Goal: Navigation & Orientation: Find specific page/section

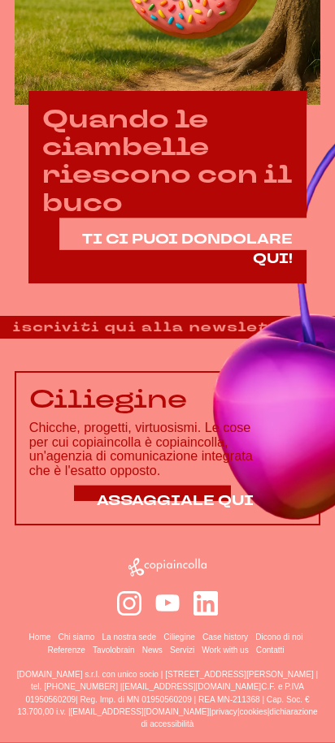
scroll to position [877, 0]
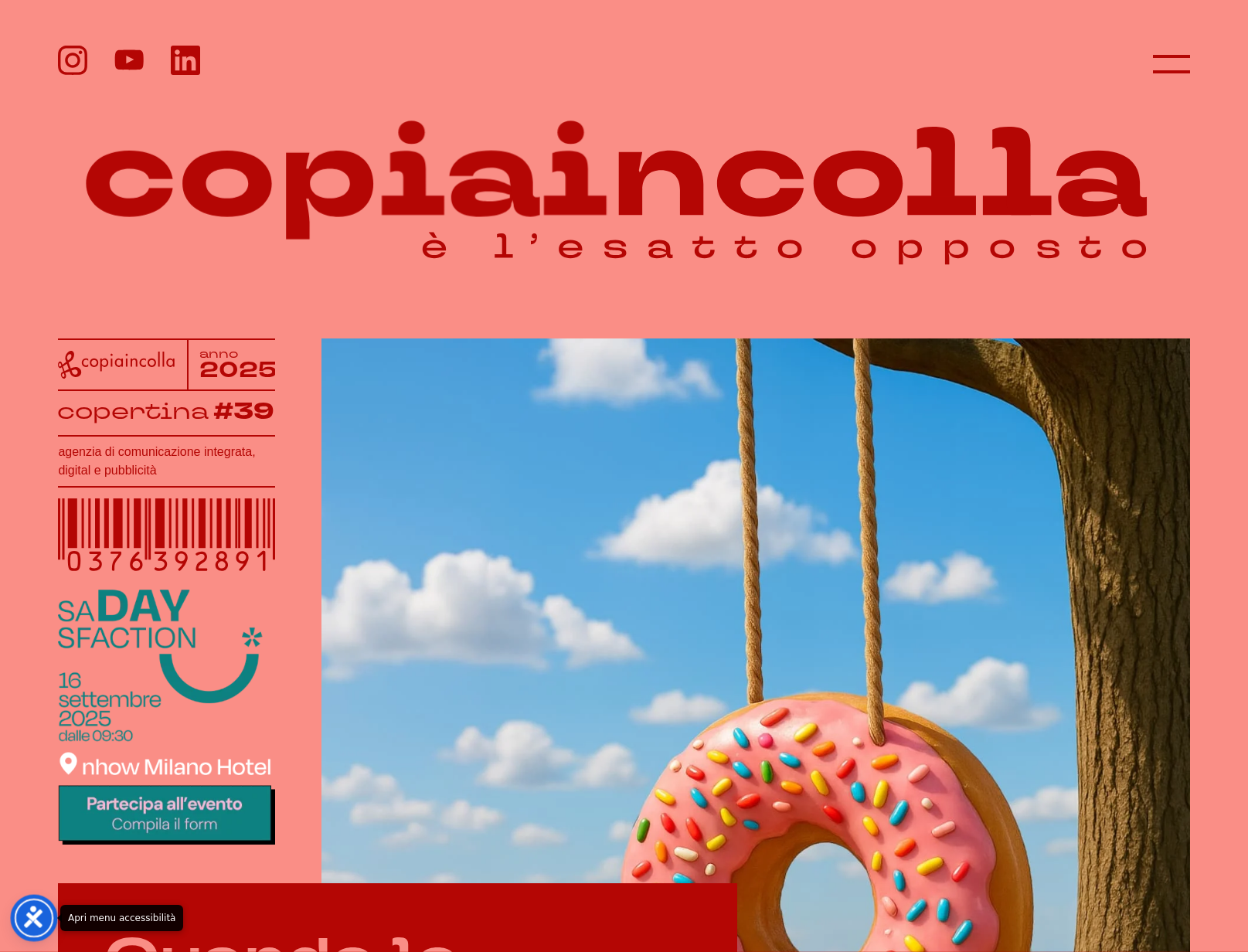
click at [43, 912] on icon "Apri menu accessibilità" at bounding box center [34, 917] width 23 height 23
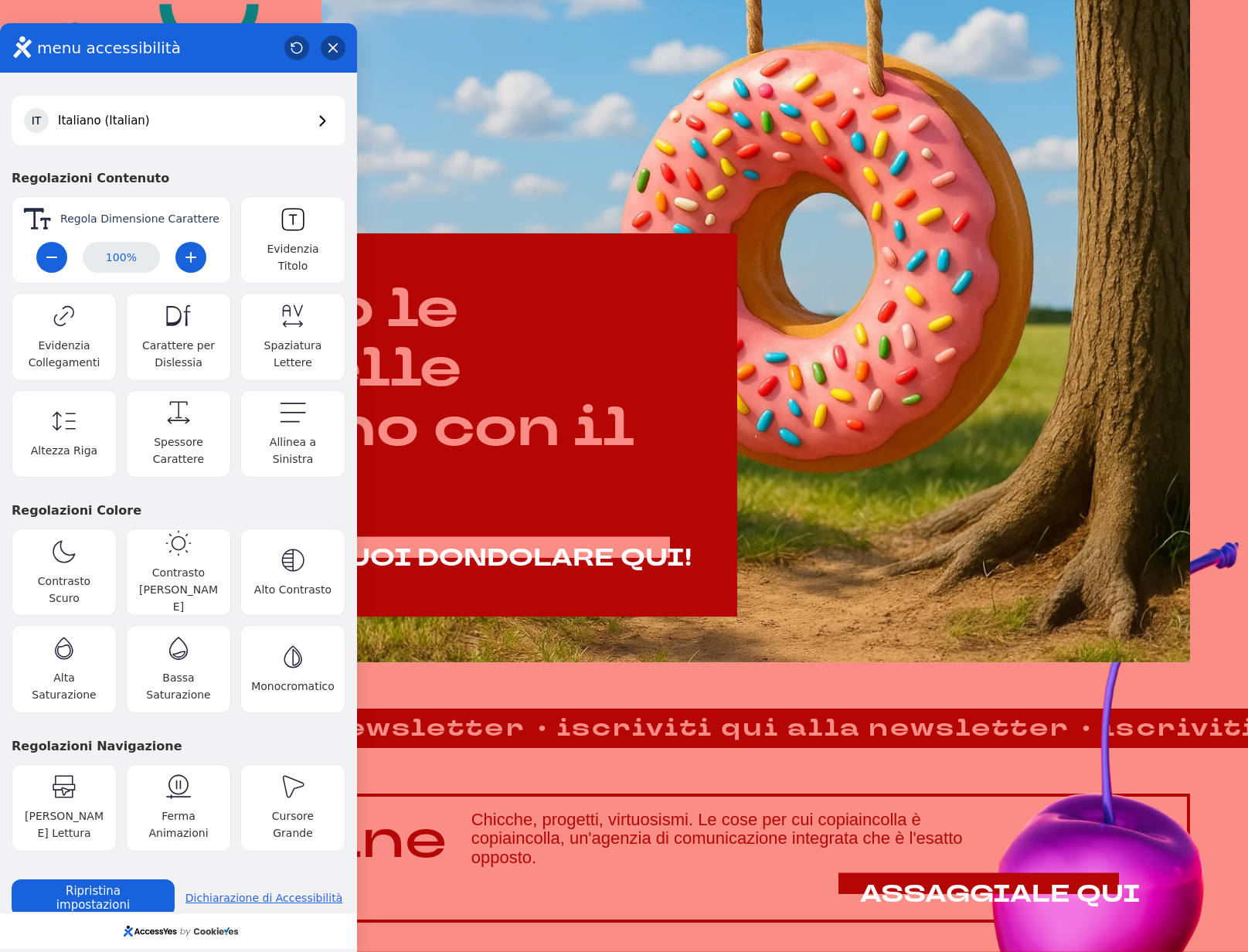
scroll to position [651, 0]
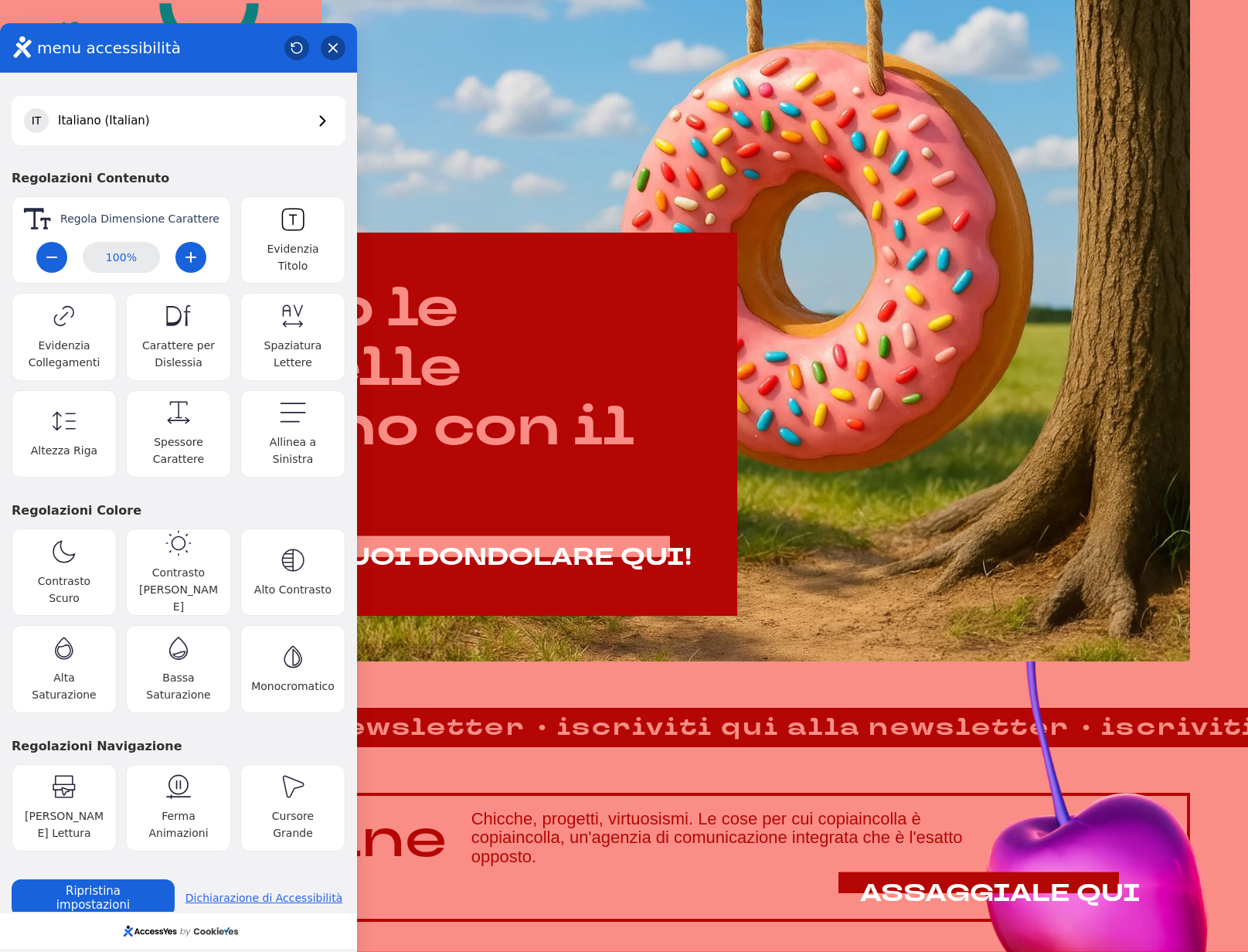
click at [263, 892] on link "Dichiarazione di Accessibilità" at bounding box center [263, 897] width 163 height 10
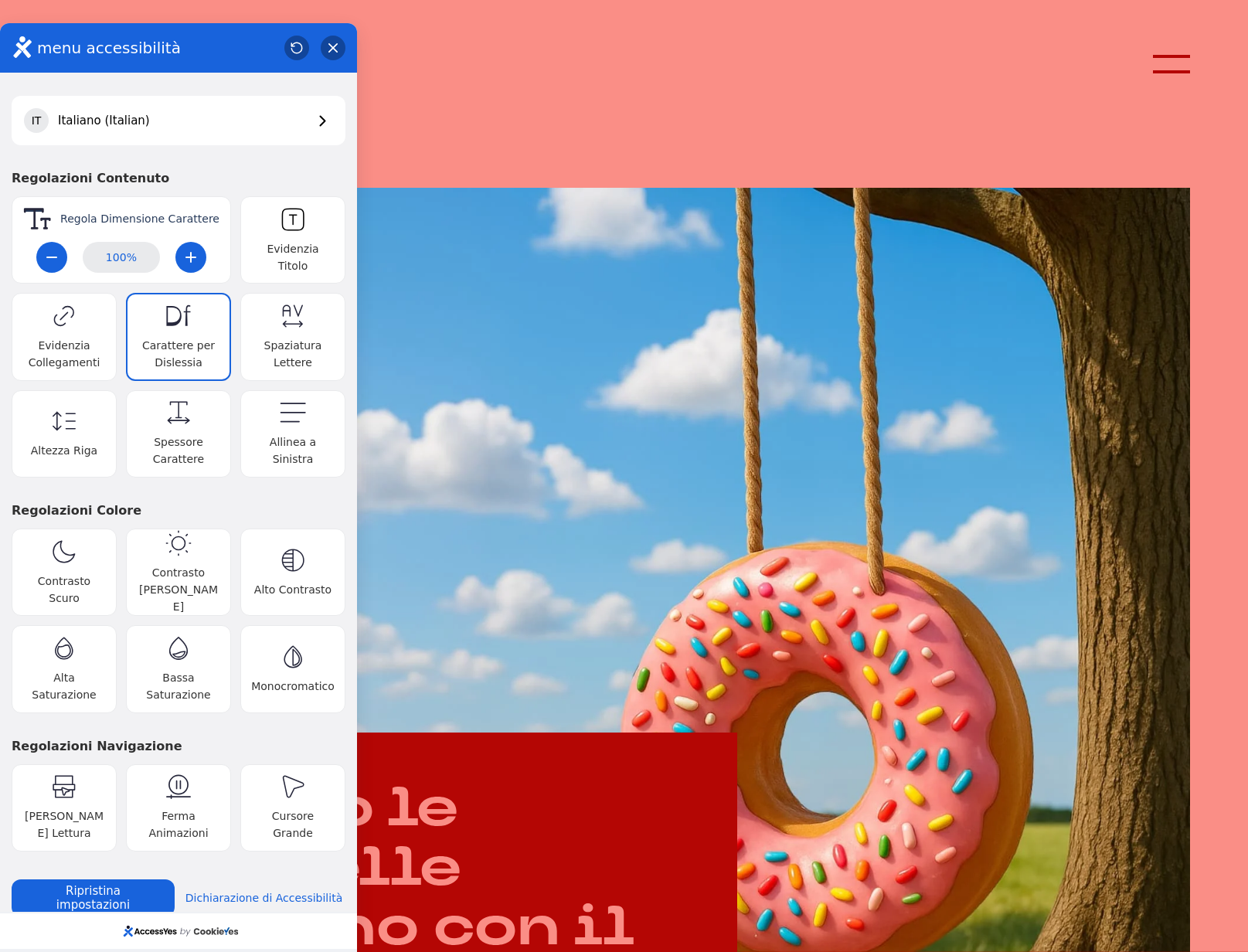
scroll to position [150, 0]
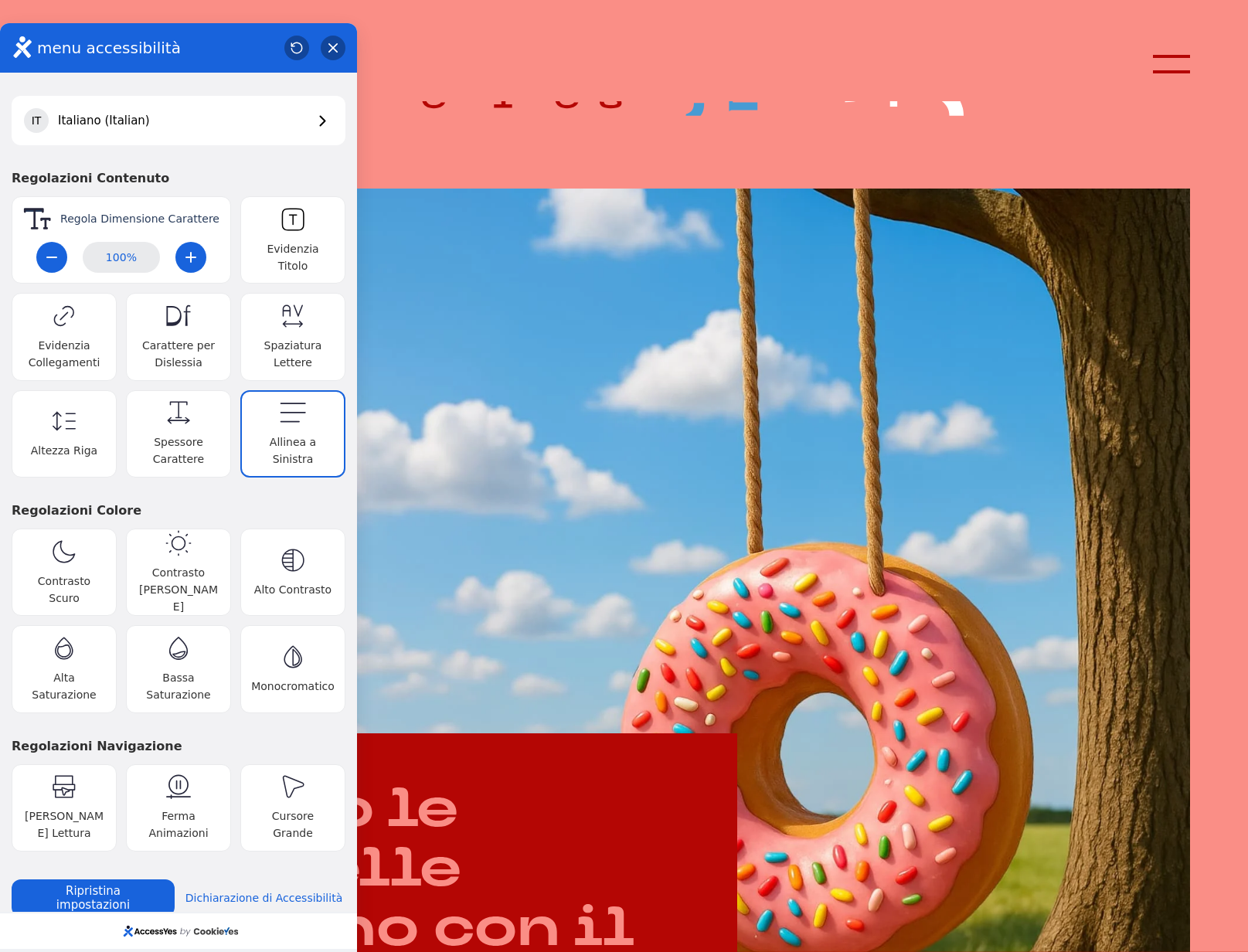
click at [280, 415] on icon "button" at bounding box center [293, 413] width 27 height 27
click at [297, 422] on button "Allinea a Sinistra Toggle align left setting" at bounding box center [293, 434] width 105 height 87
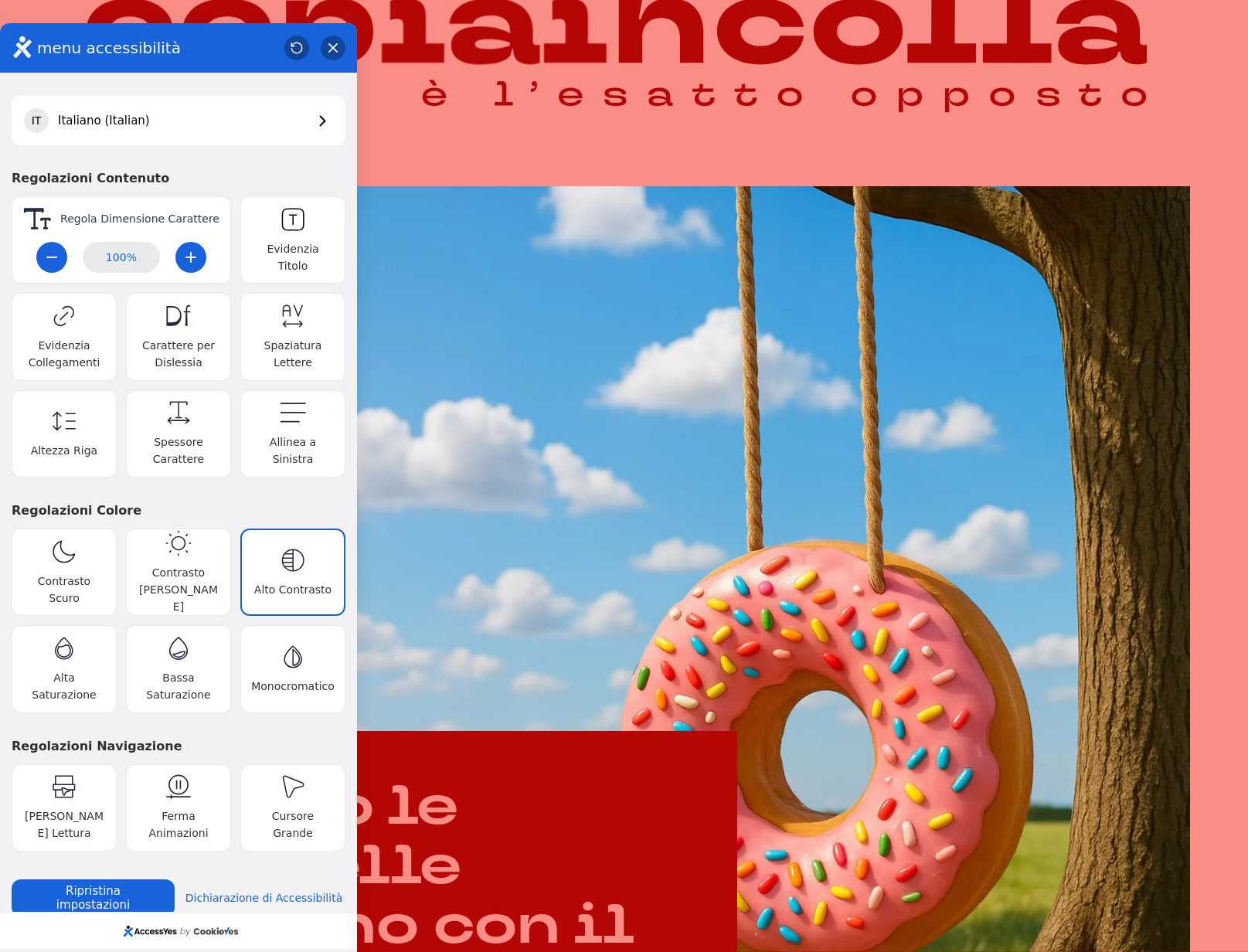
scroll to position [153, 0]
click at [297, 563] on button "Alto Contrasto Toggle high contrast setting" at bounding box center [293, 573] width 105 height 87
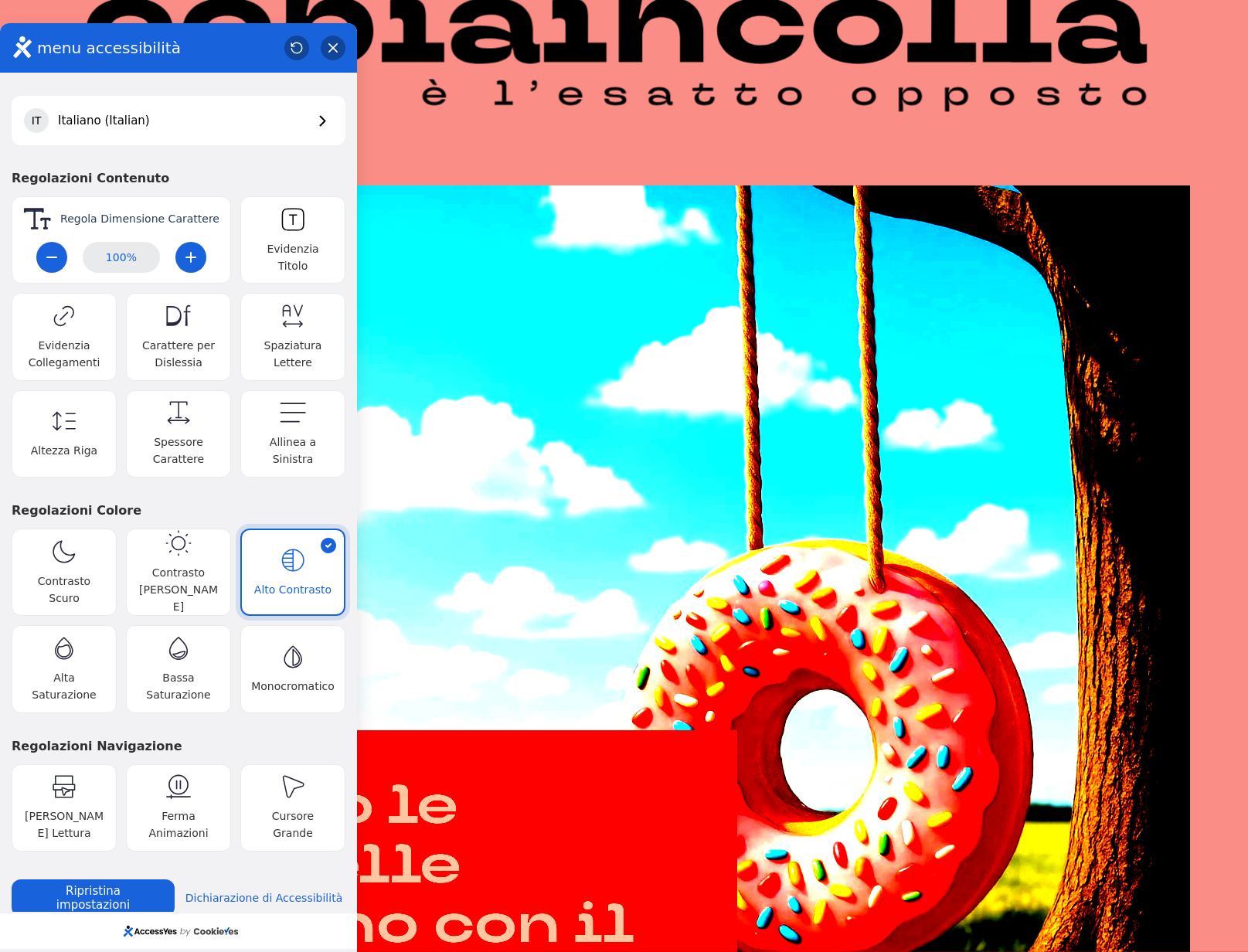
click at [281, 554] on icon "button" at bounding box center [293, 560] width 27 height 27
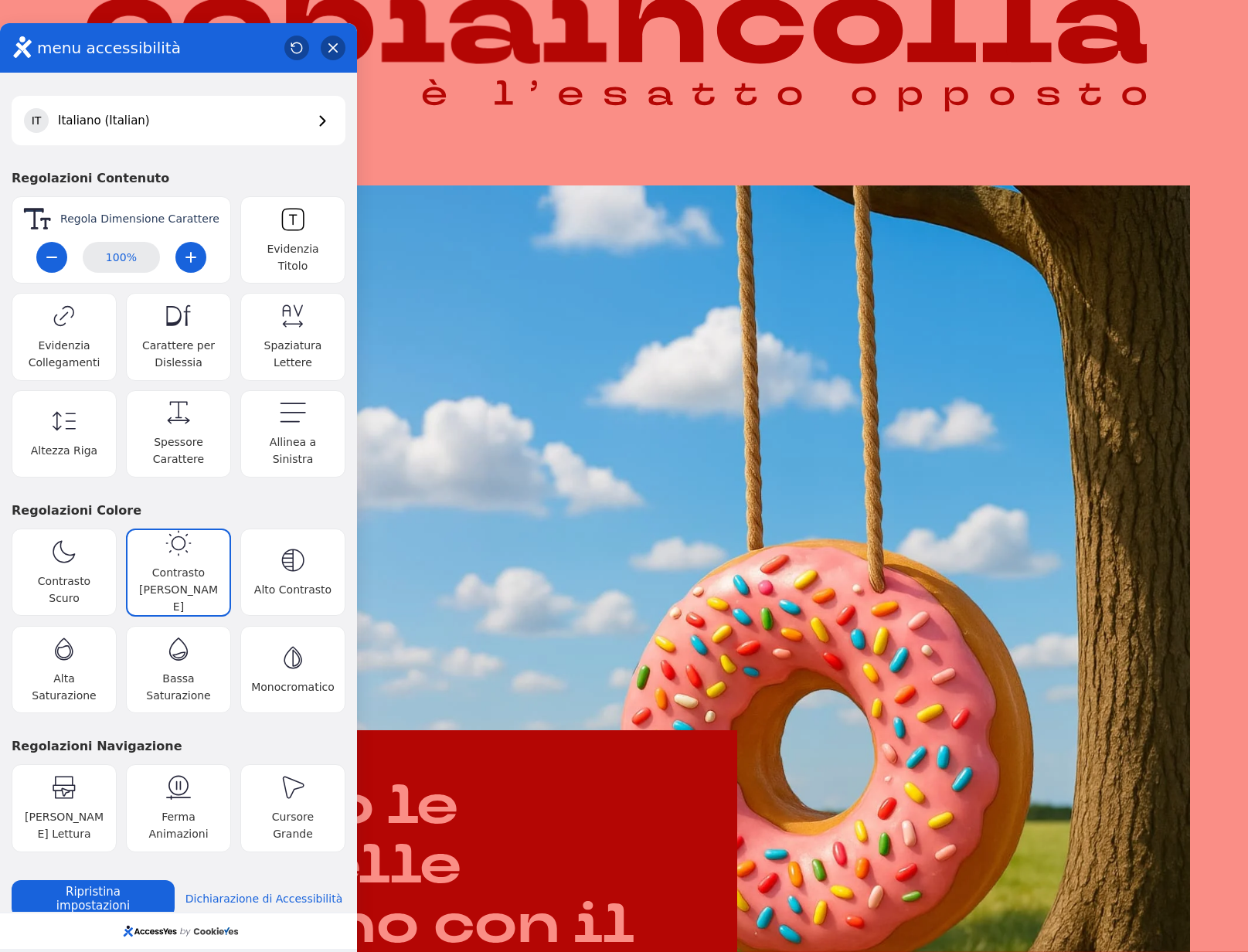
click at [152, 564] on span "Contrasto Chiaro" at bounding box center [179, 590] width 84 height 51
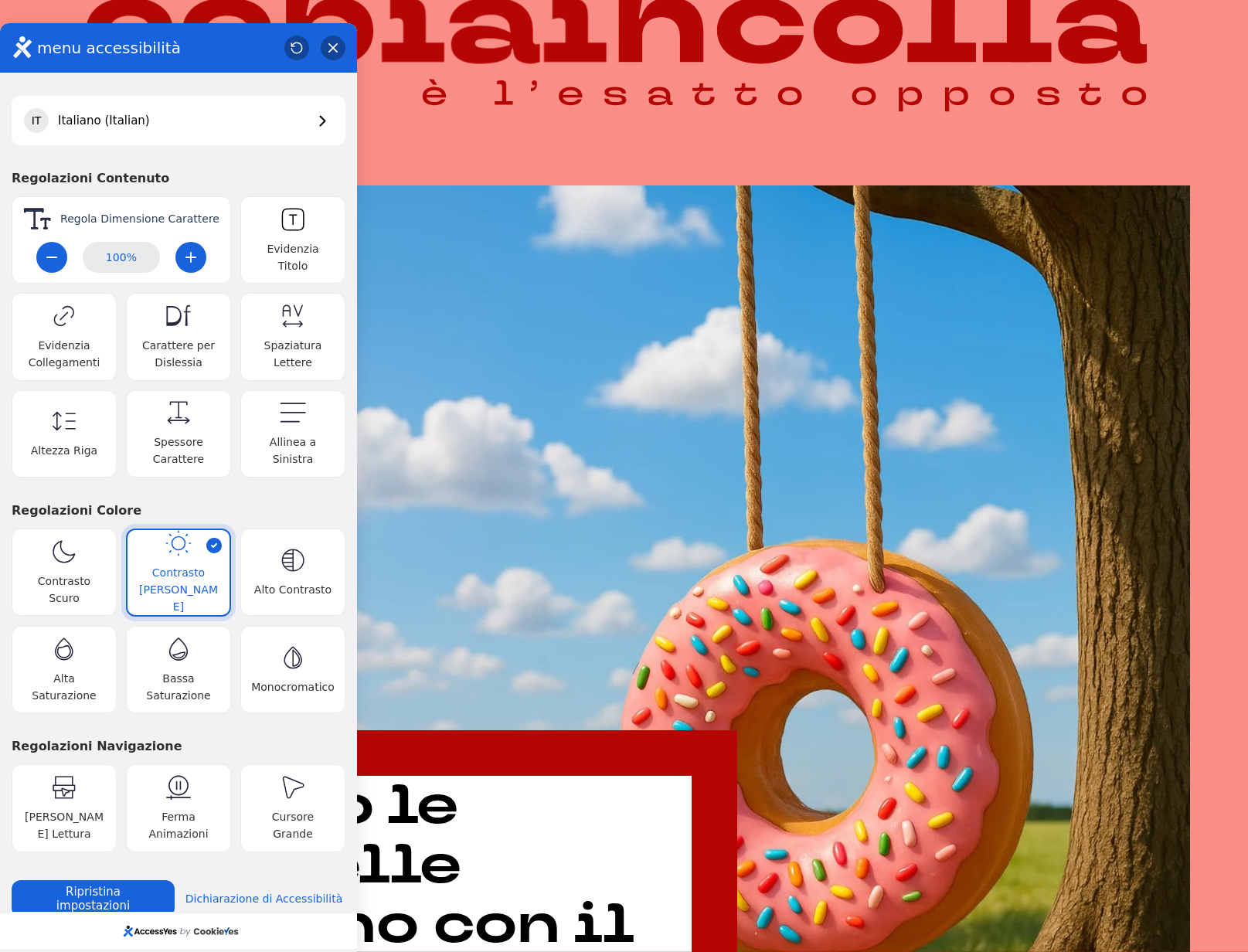
click at [180, 569] on span "Contrasto Chiaro" at bounding box center [179, 590] width 84 height 51
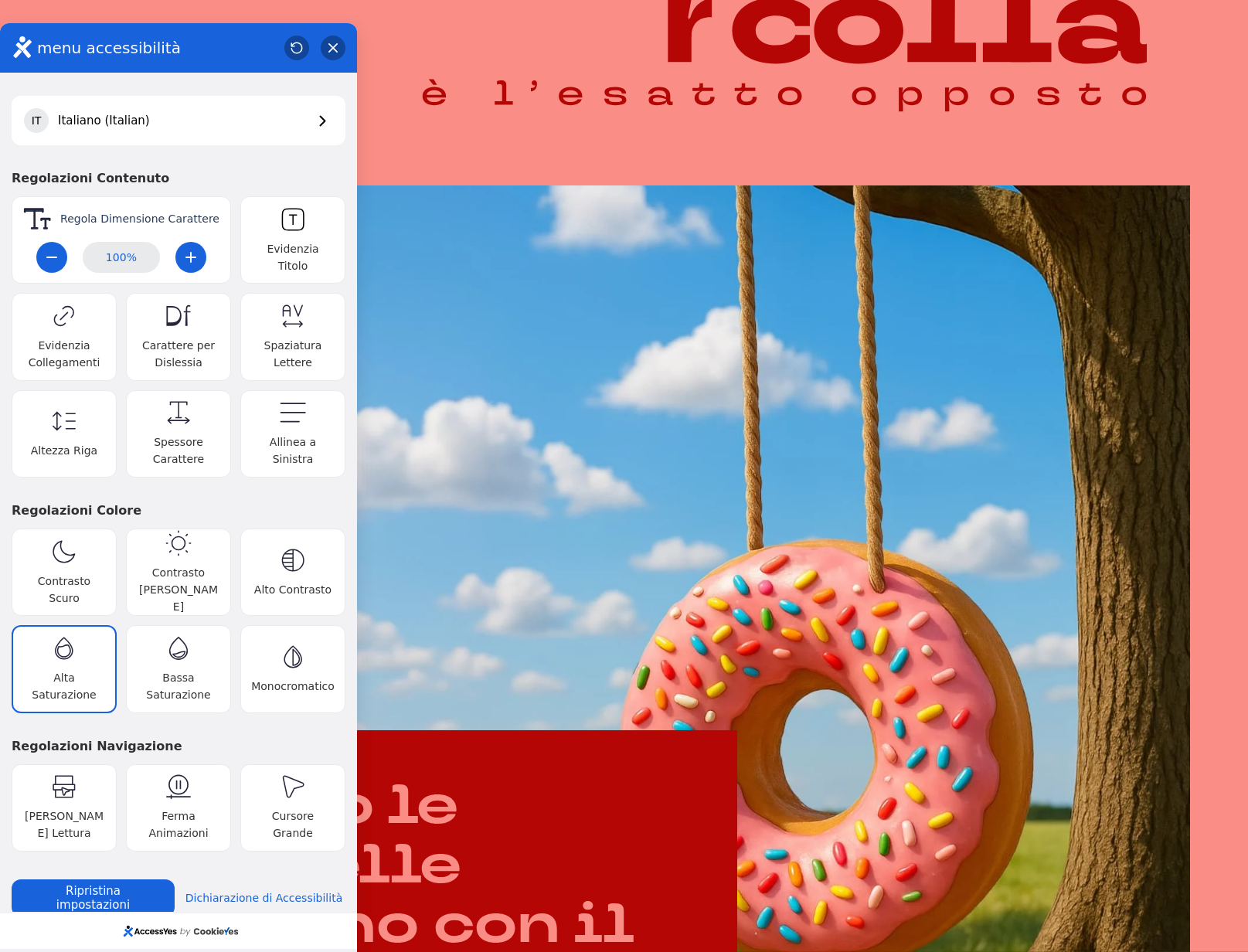
click at [89, 670] on span "Alta Saturazione" at bounding box center [65, 687] width 84 height 34
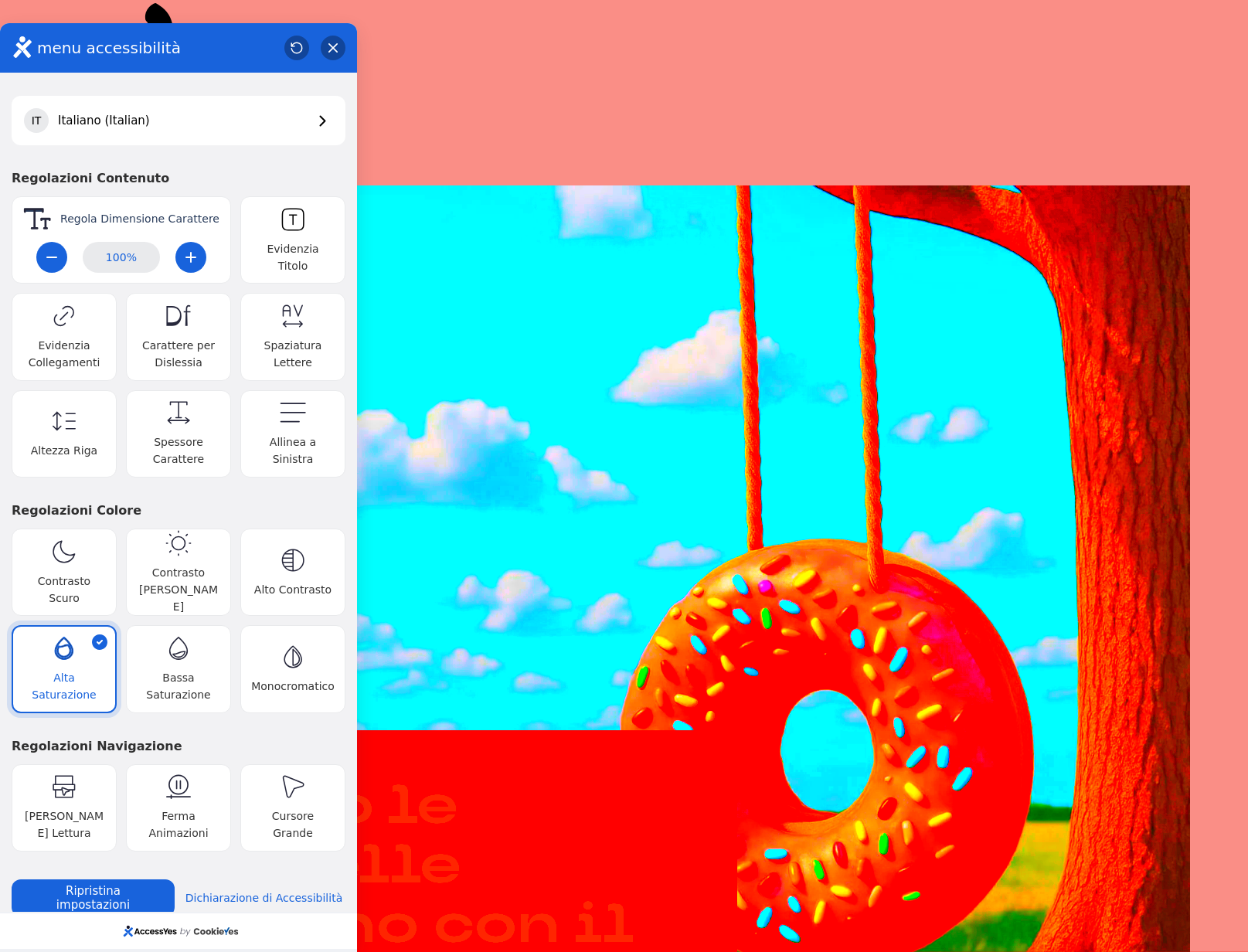
click at [89, 670] on span "Alta Saturazione" at bounding box center [65, 687] width 84 height 34
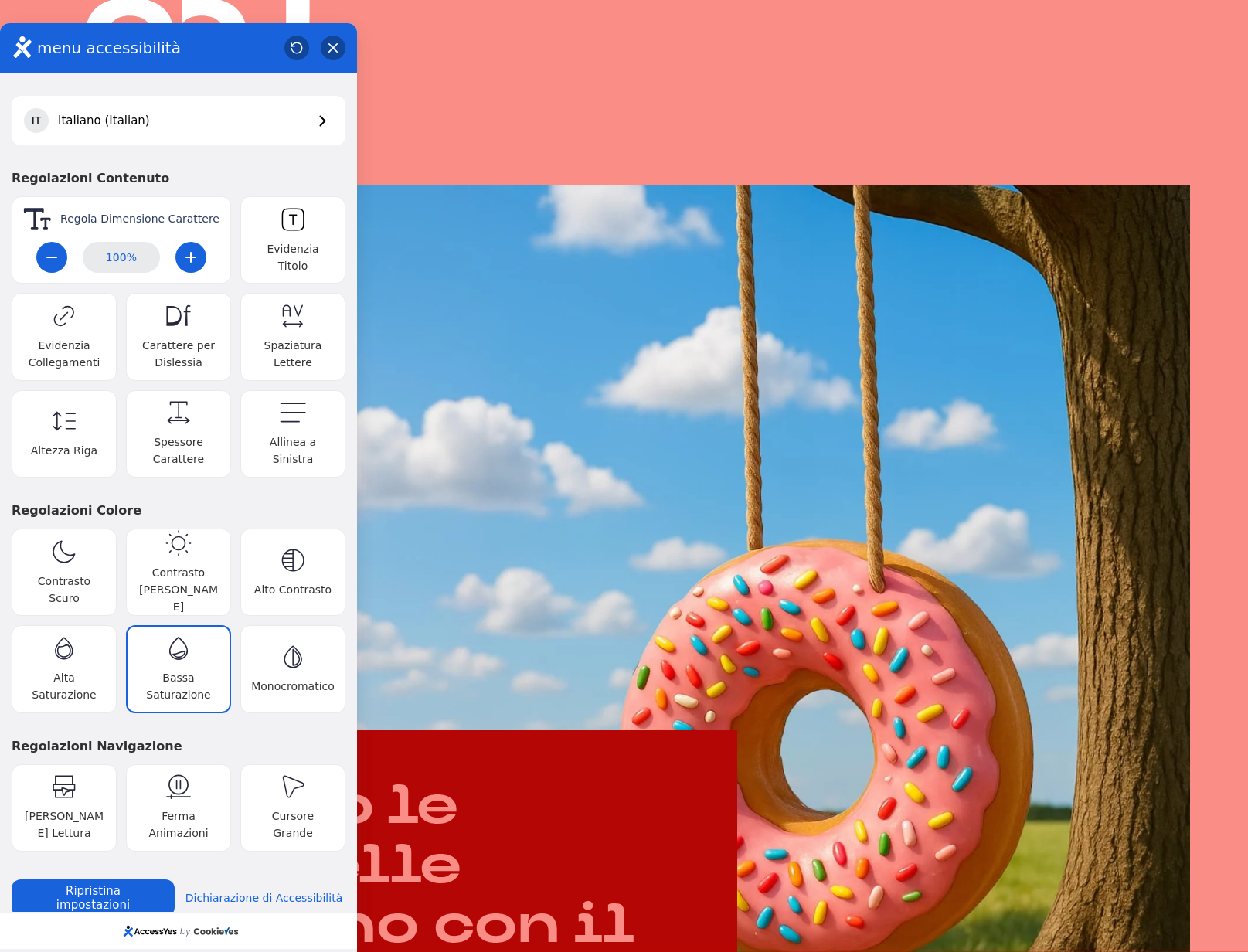
click at [201, 670] on span "Bassa Saturazione" at bounding box center [179, 687] width 84 height 34
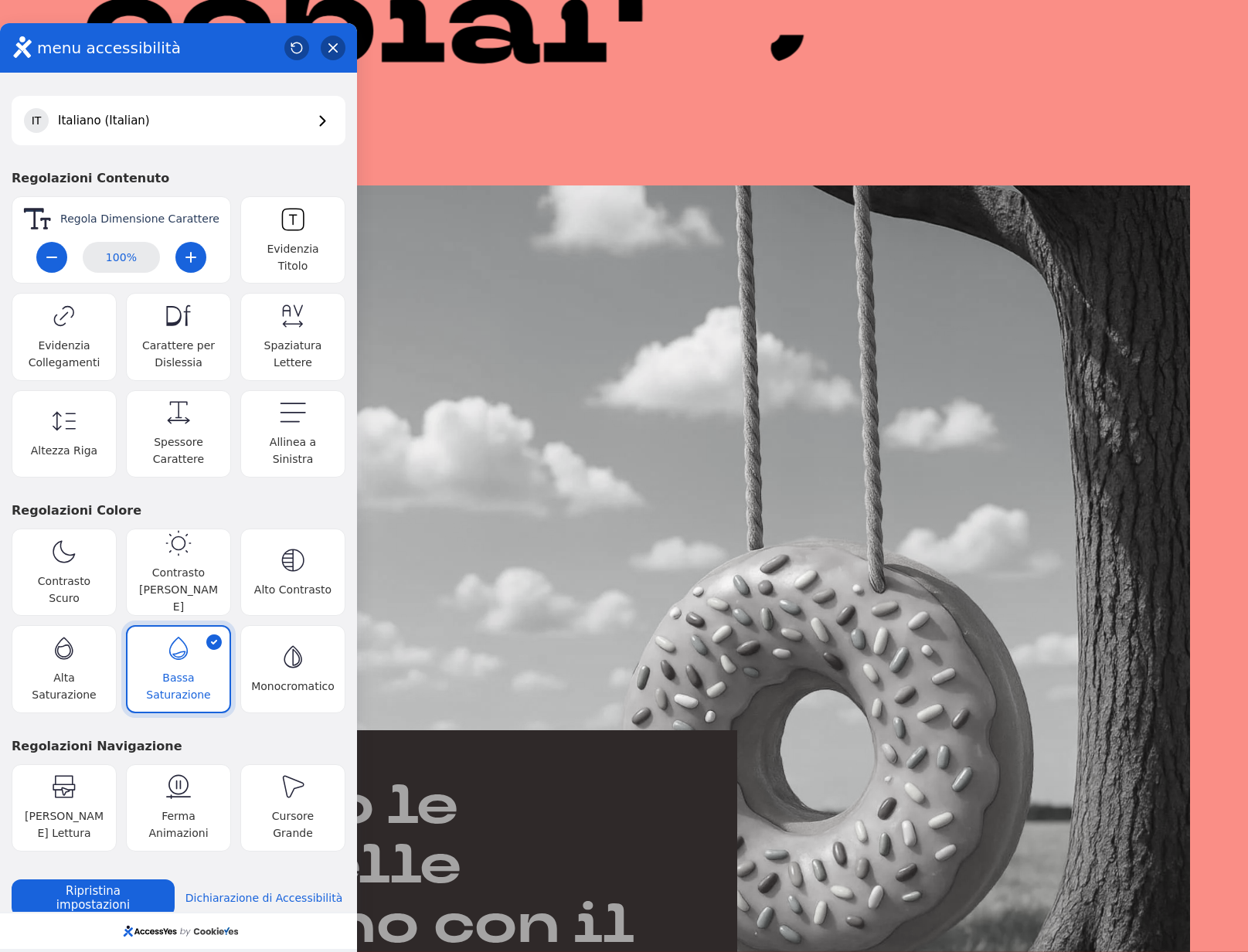
click at [200, 670] on span "Bassa Saturazione" at bounding box center [179, 687] width 84 height 34
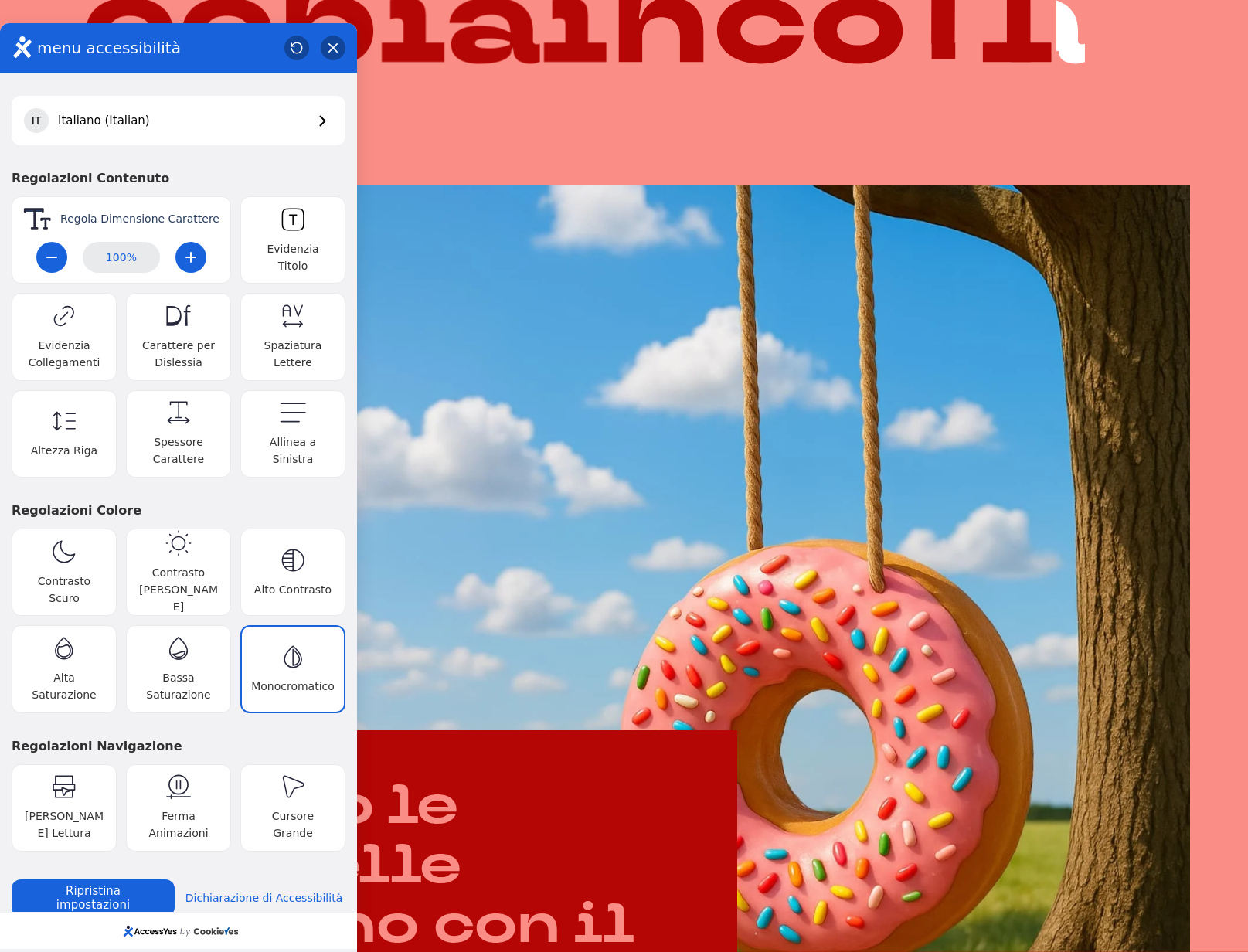
click at [302, 677] on span "Monocromatico" at bounding box center [293, 686] width 84 height 17
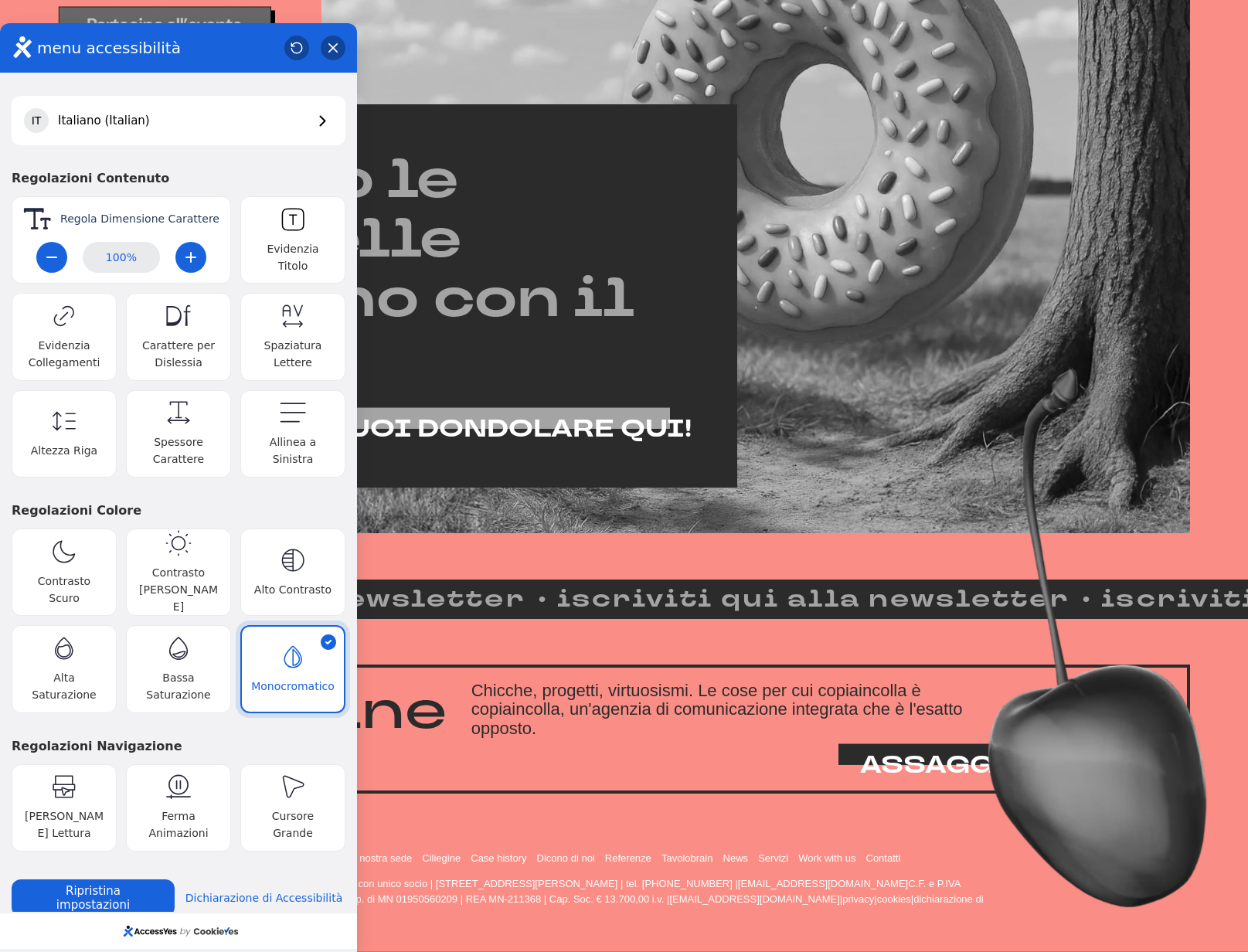
scroll to position [780, 0]
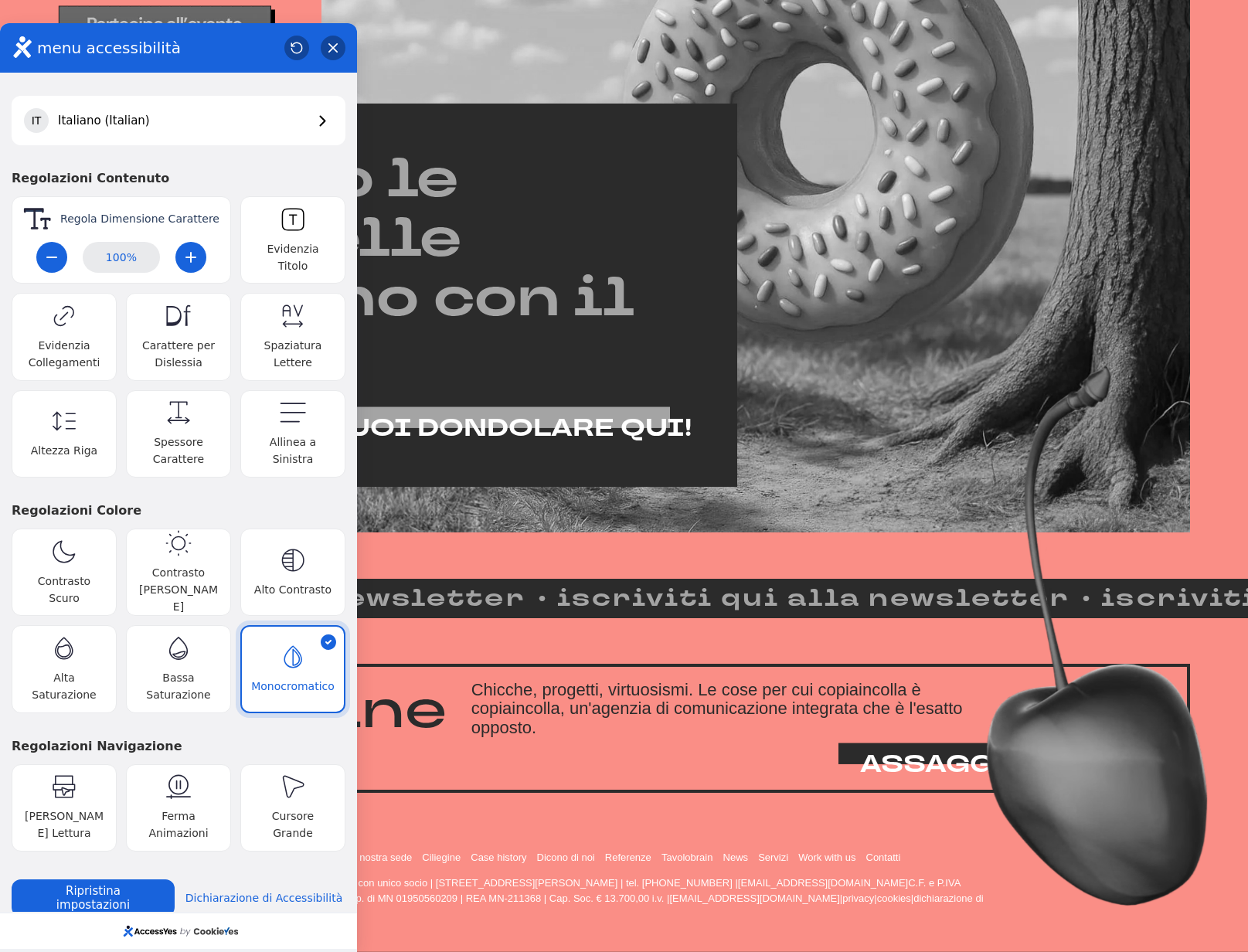
click at [251, 677] on span "Monocromatico" at bounding box center [293, 686] width 84 height 17
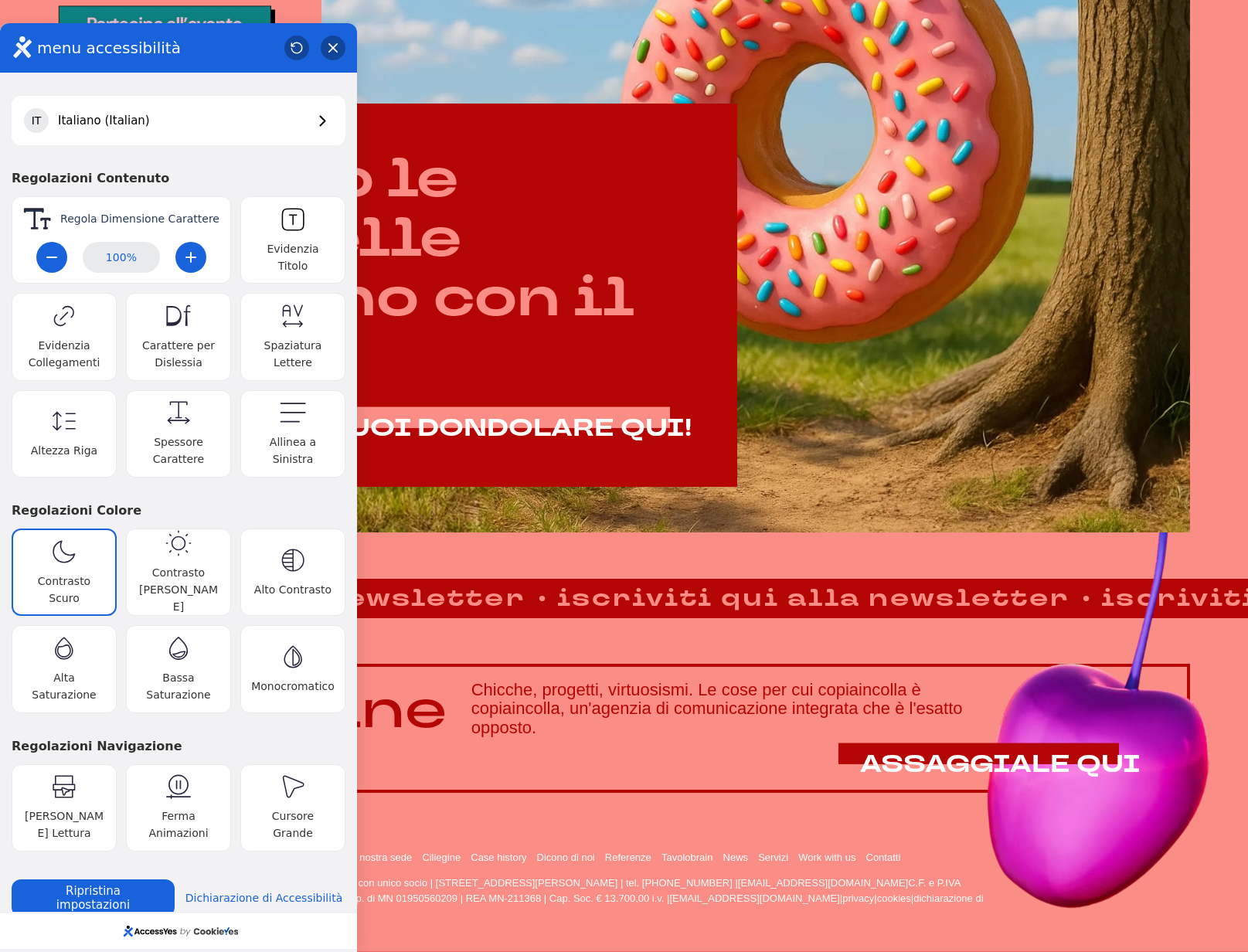
click at [64, 558] on button "Contrasto Scuro Toggle dark contrast setting" at bounding box center [64, 573] width 105 height 87
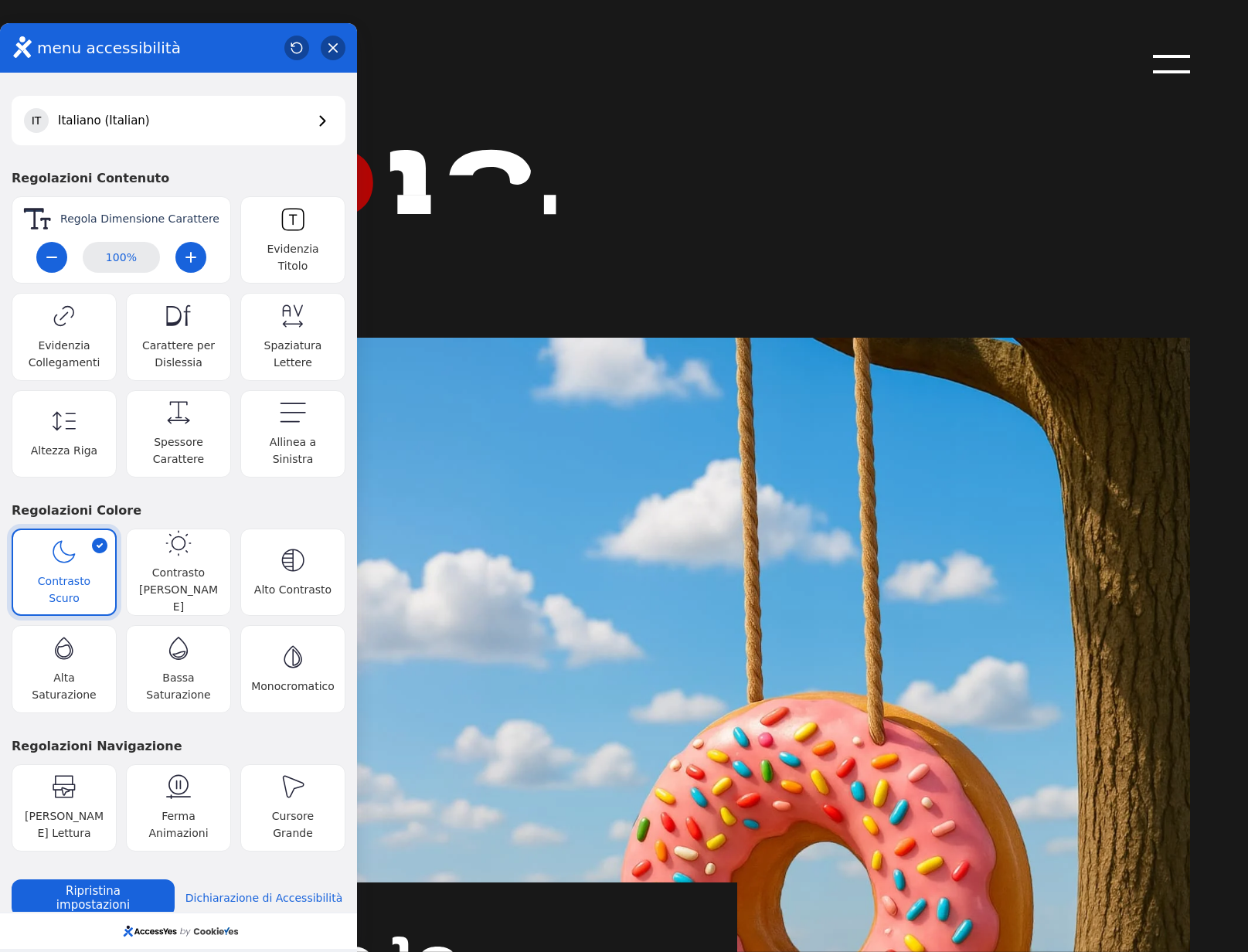
scroll to position [0, 0]
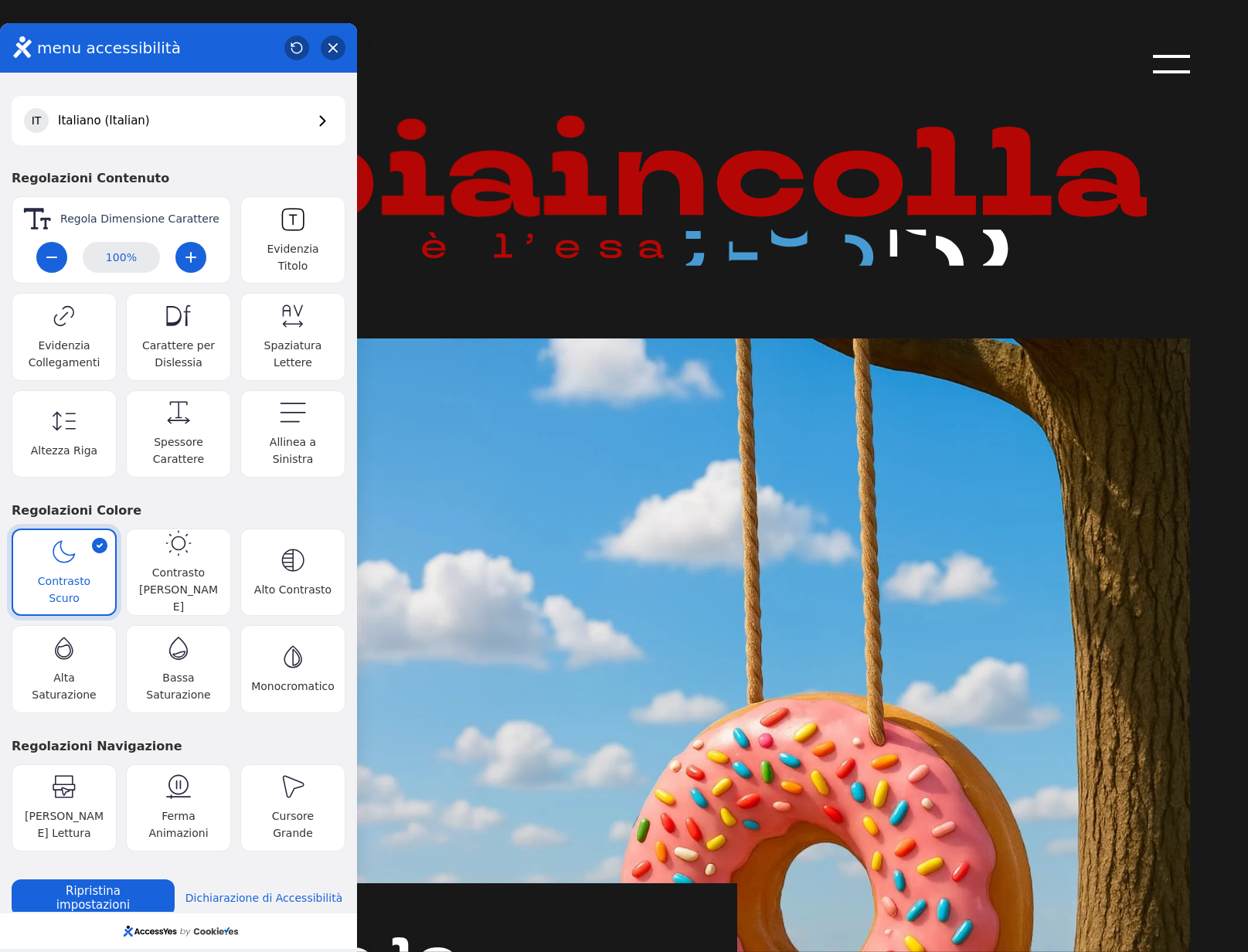
click at [69, 545] on icon "button" at bounding box center [65, 552] width 27 height 27
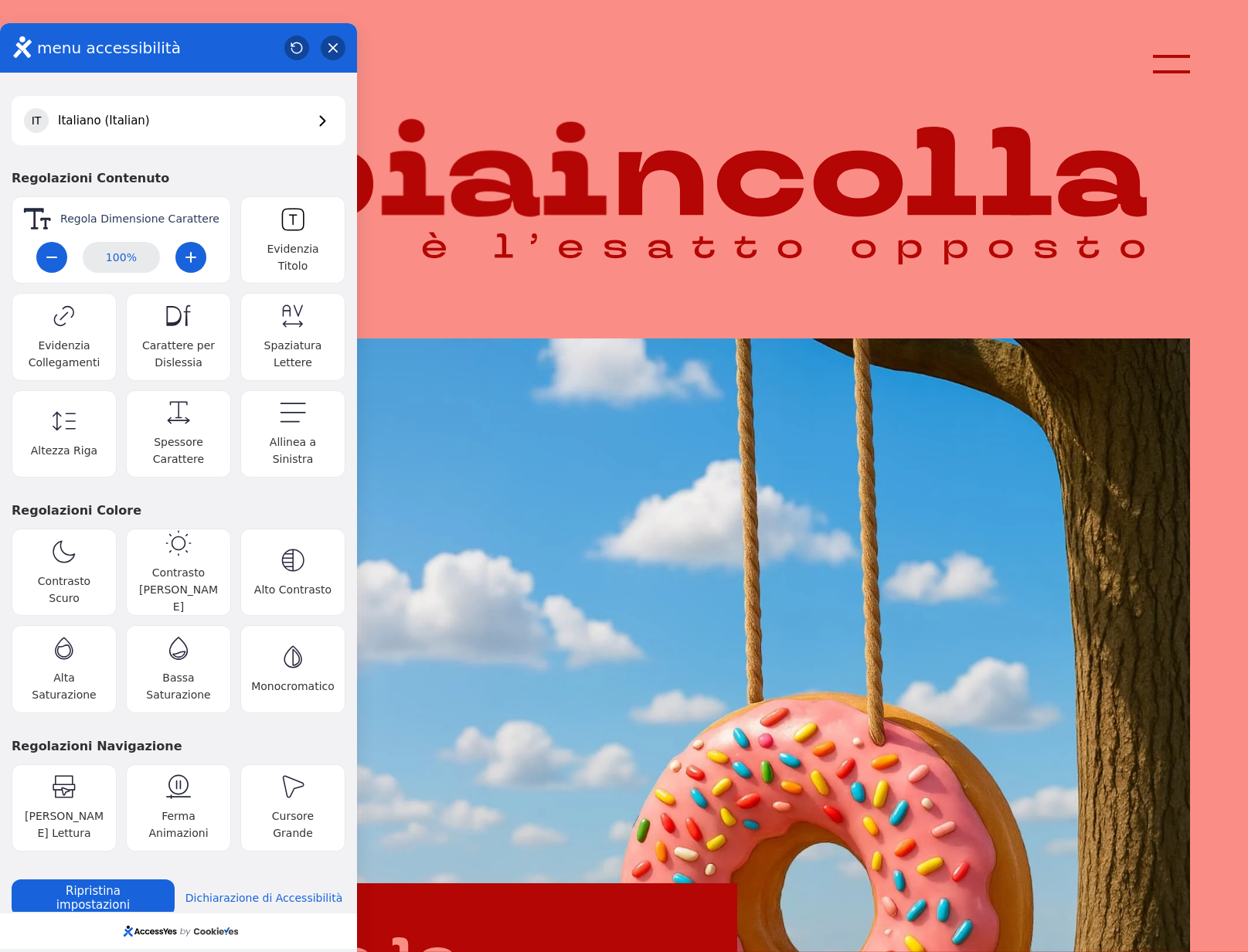
click at [184, 500] on h2 "Regolazioni Colore" at bounding box center [178, 510] width 334 height 35
click at [260, 648] on button "Monocromatico Toggle monochrome setting" at bounding box center [293, 669] width 105 height 87
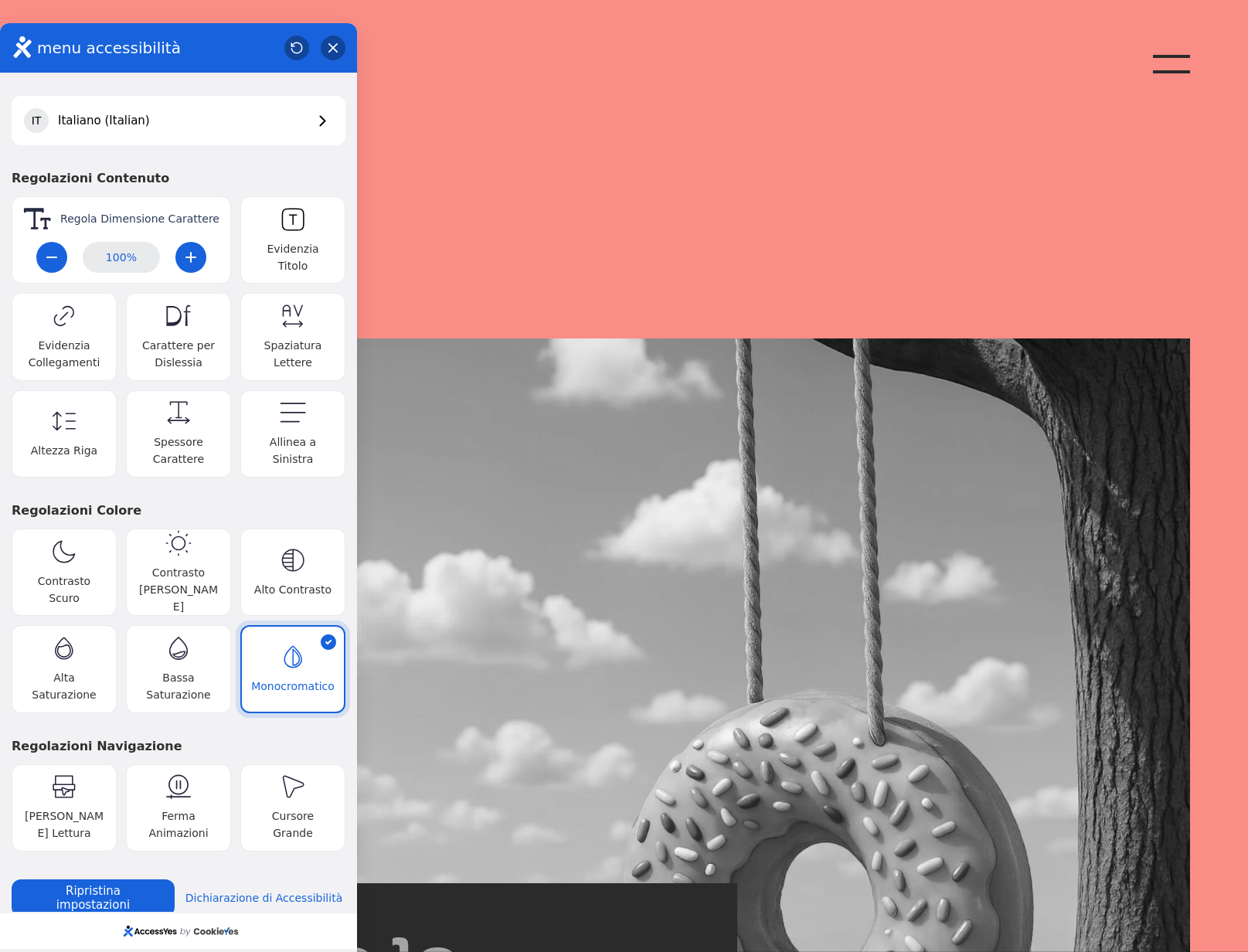
click at [265, 649] on button "Monocromatico Toggle monochrome setting" at bounding box center [293, 669] width 105 height 87
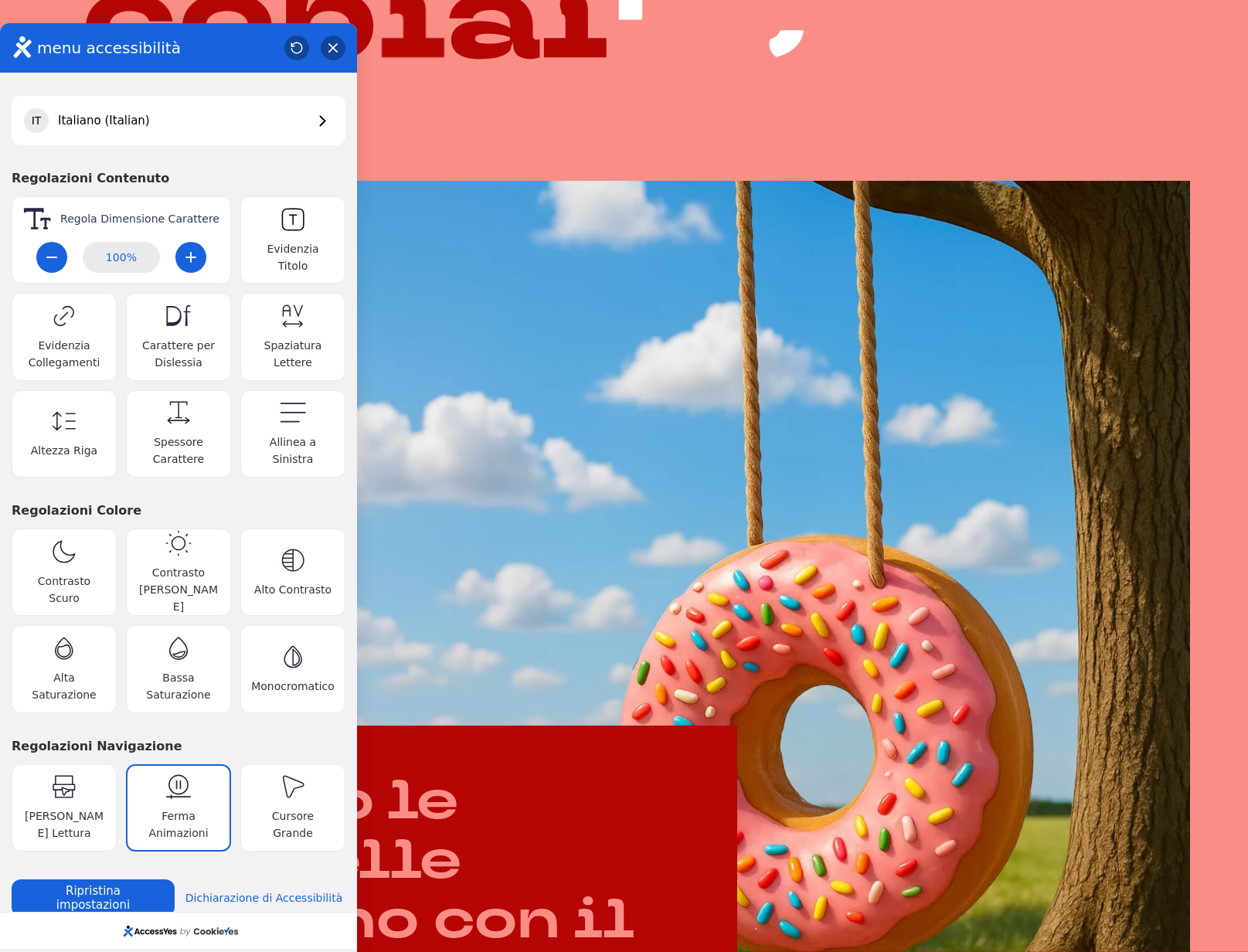
click at [169, 807] on span "Ferma Animazioni" at bounding box center [179, 825] width 84 height 34
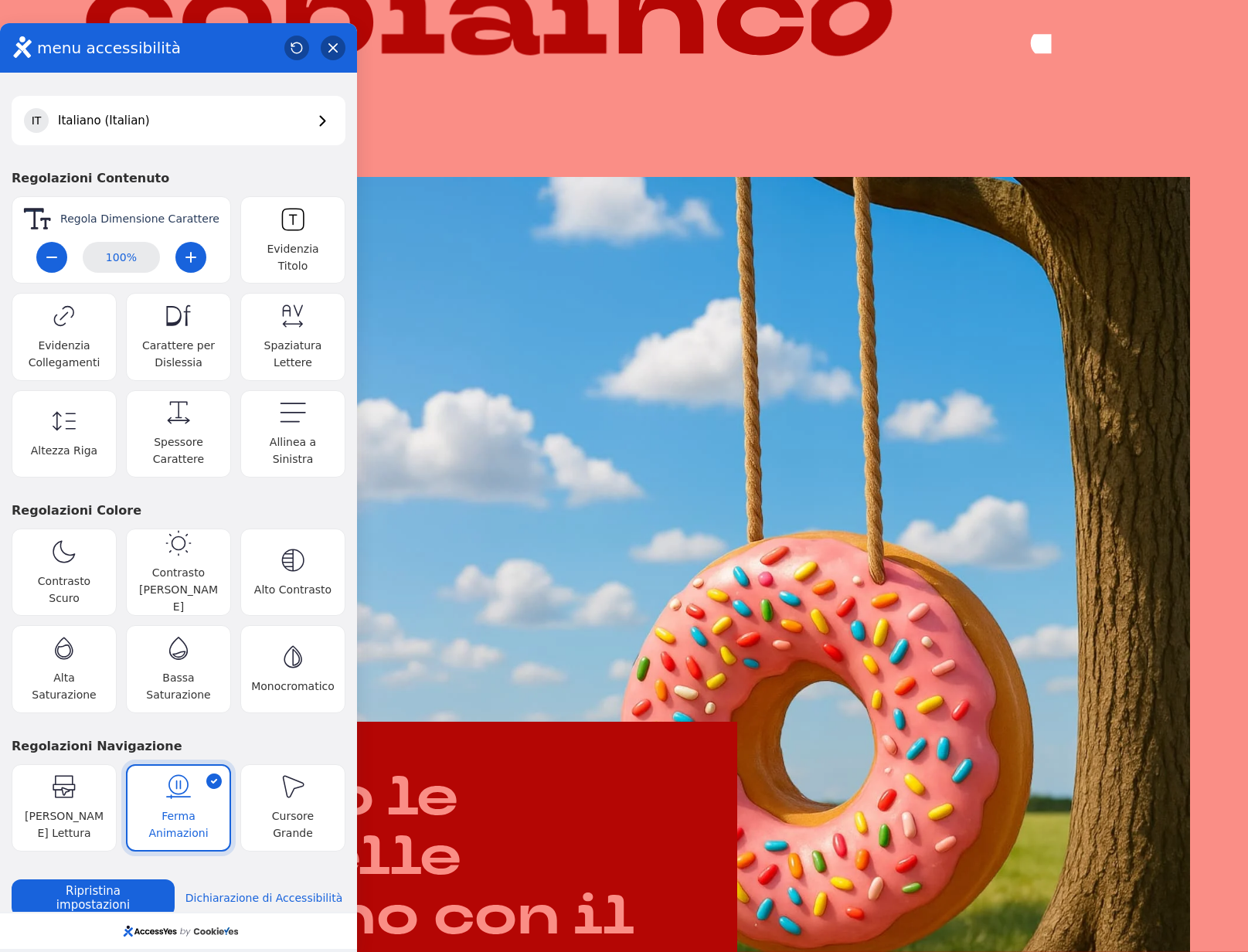
scroll to position [163, 0]
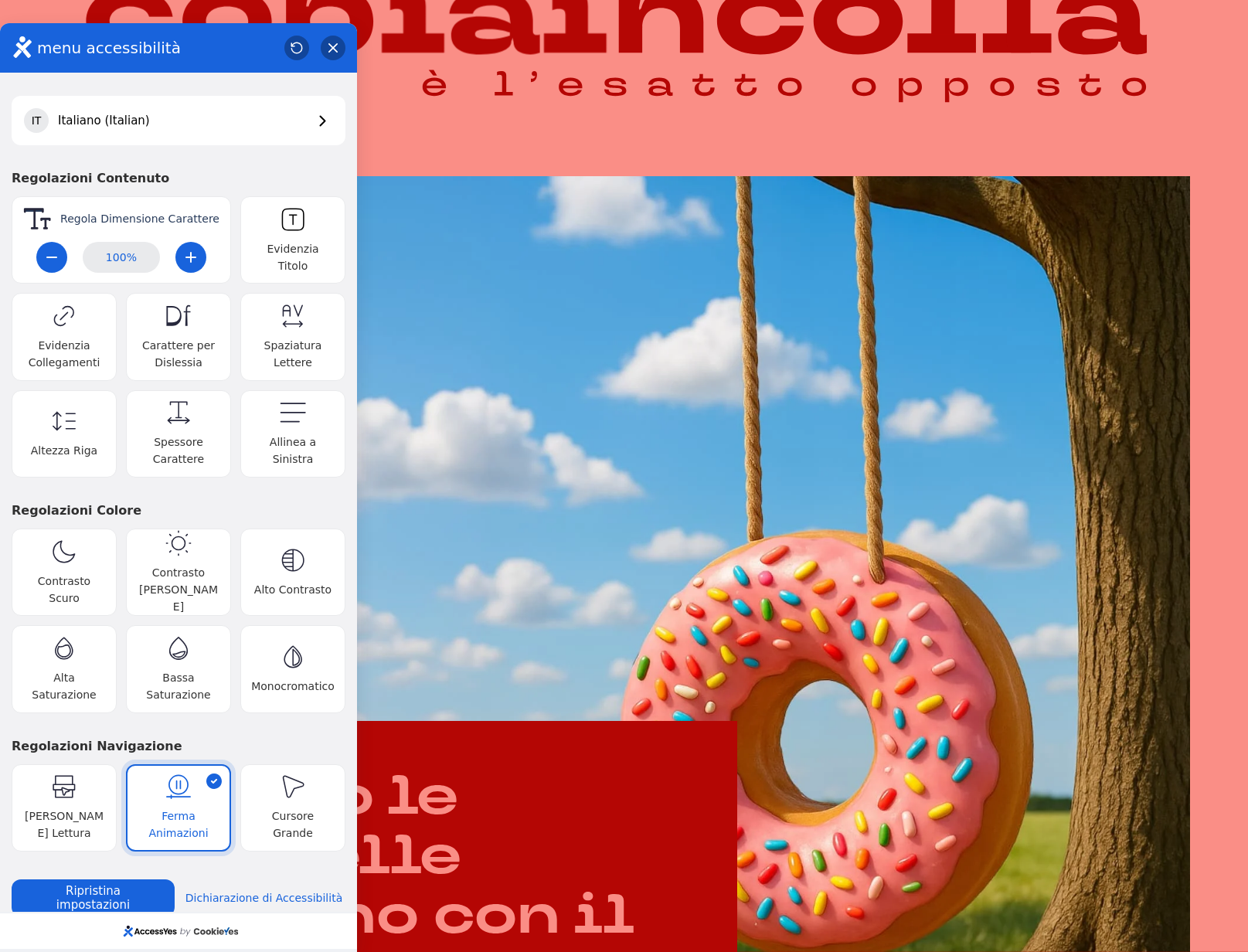
click at [175, 807] on span "Ferma Animazioni" at bounding box center [179, 825] width 84 height 34
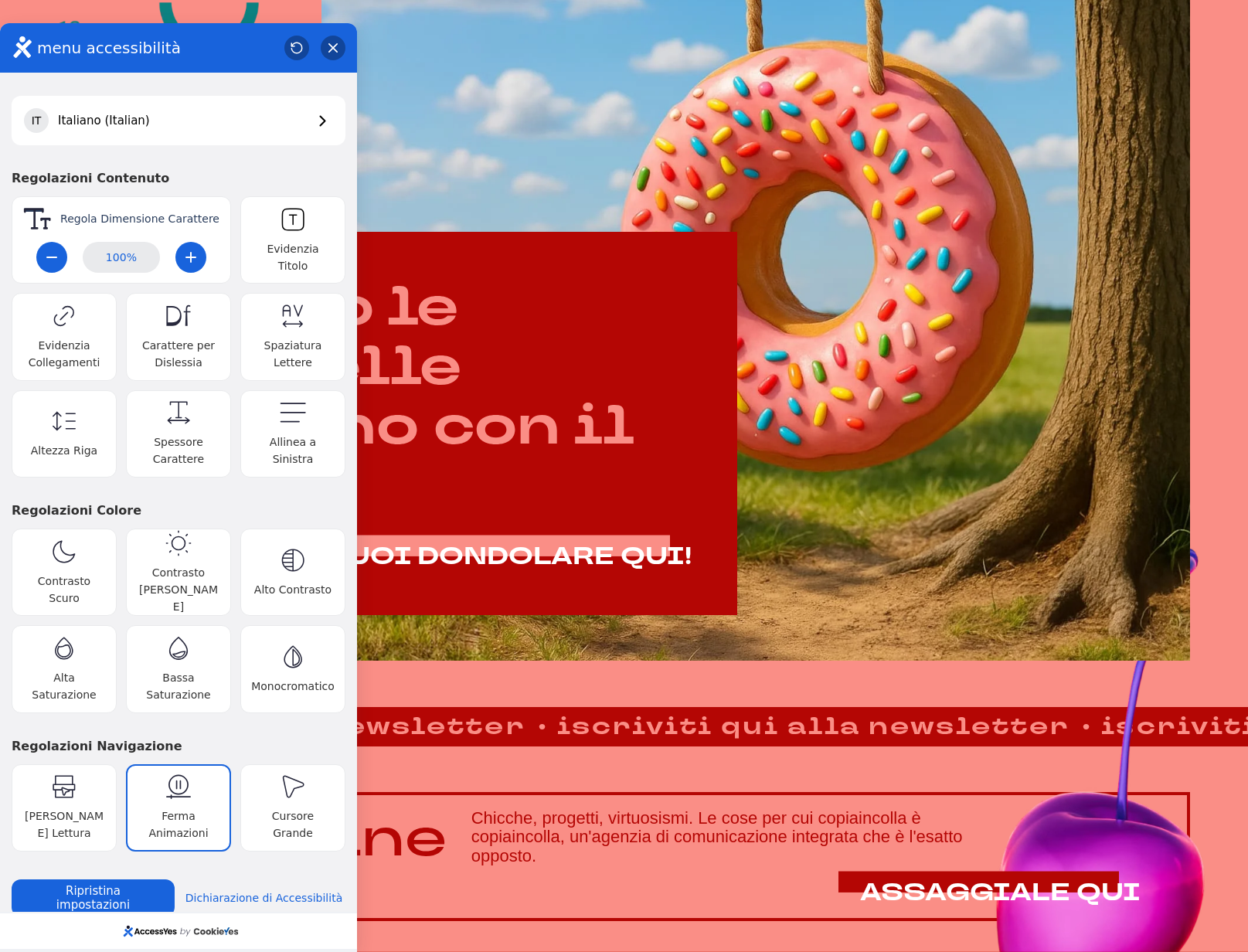
click at [184, 780] on icon "button" at bounding box center [179, 787] width 27 height 27
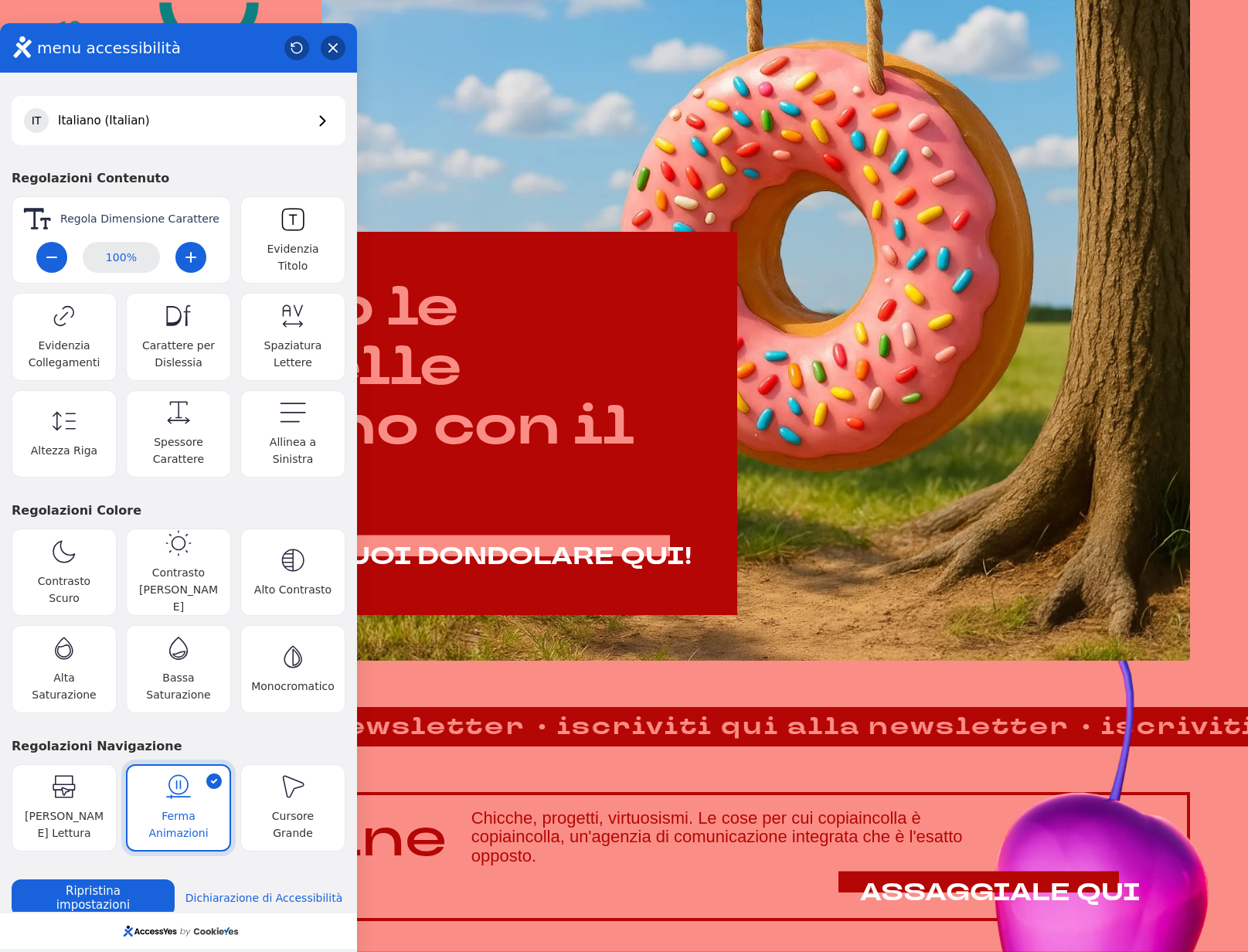
scroll to position [652, 0]
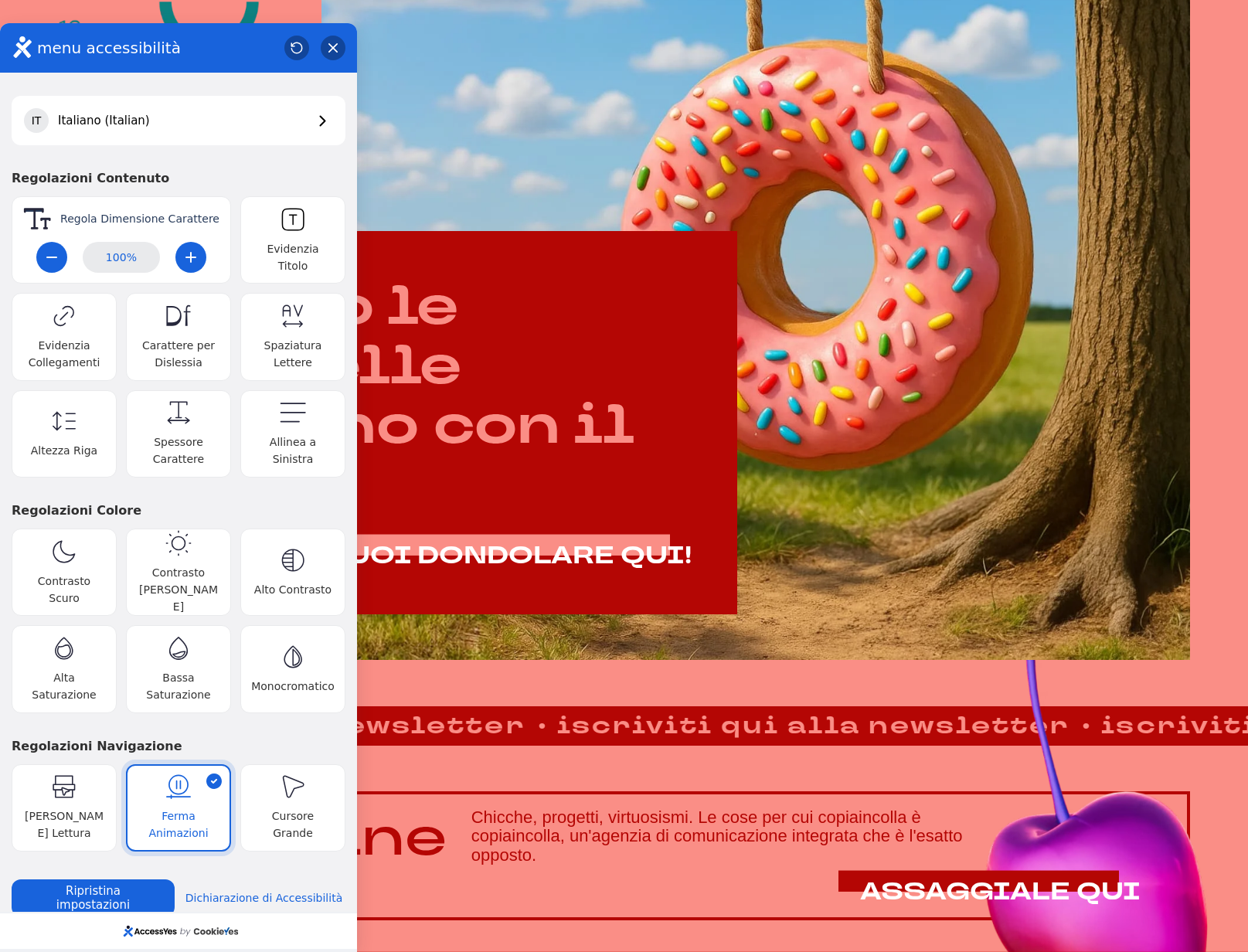
click at [184, 780] on icon "button" at bounding box center [179, 787] width 27 height 27
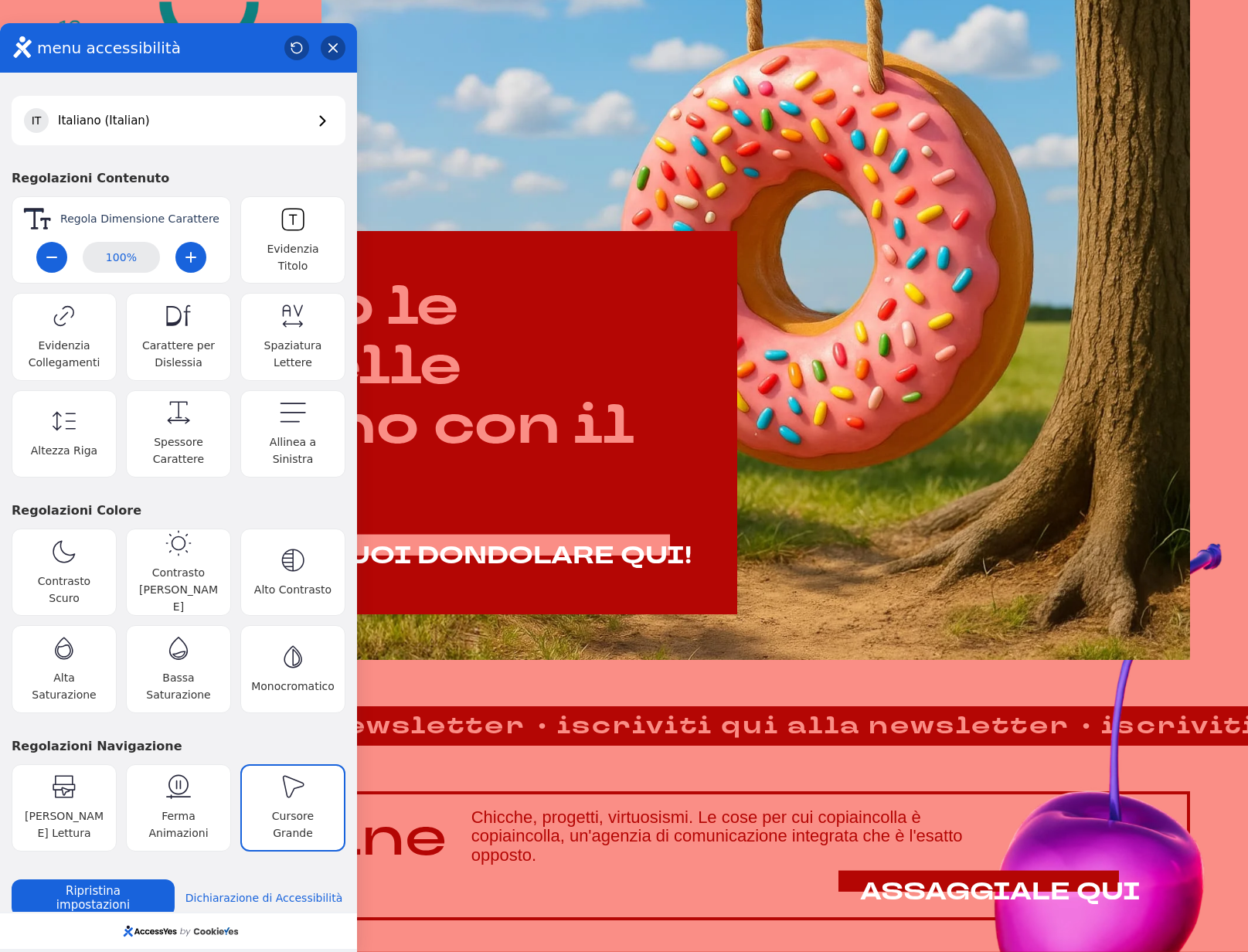
click at [247, 790] on button "Cursore Grande Toggle big cursor setting" at bounding box center [293, 807] width 105 height 87
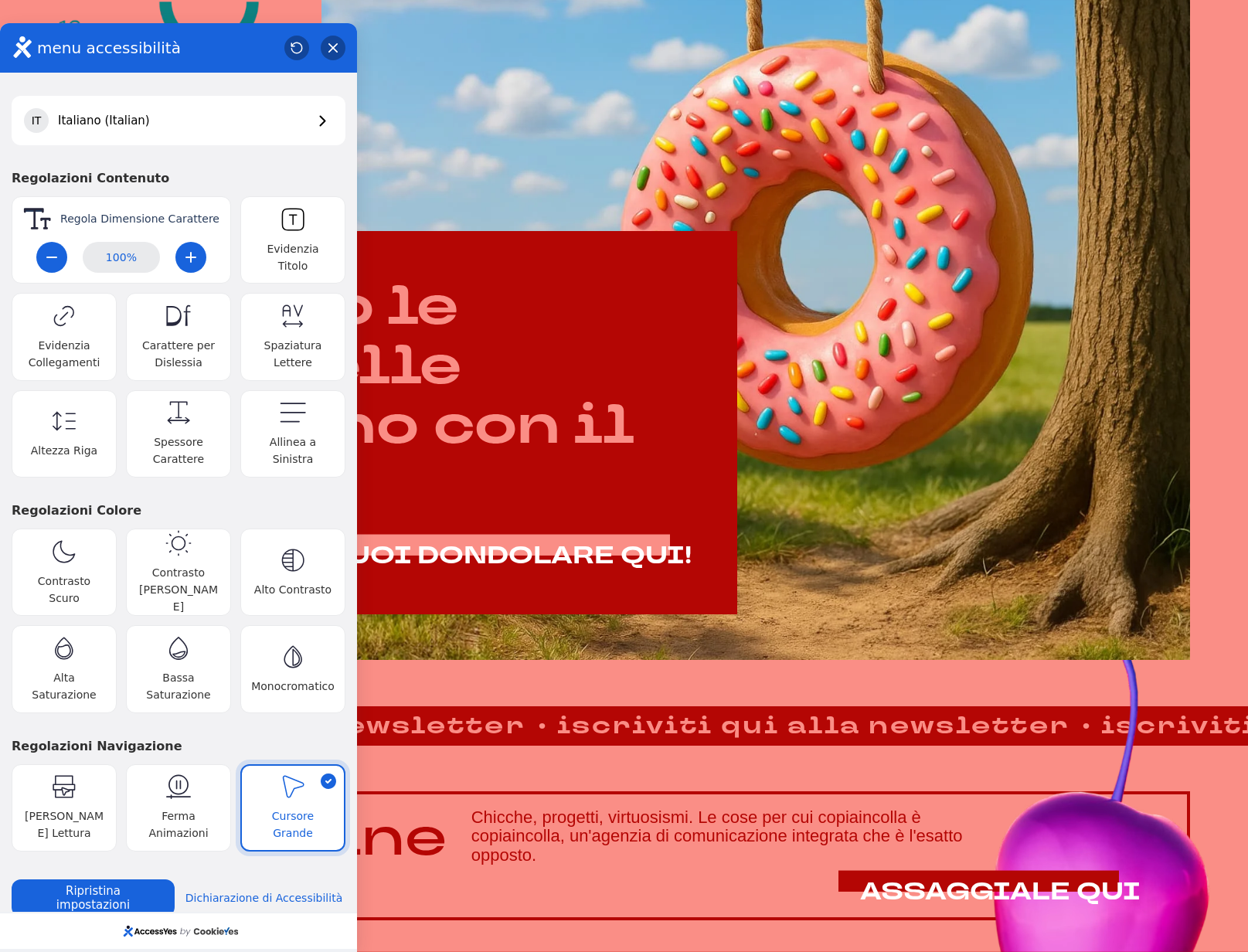
click at [256, 807] on span "Cursore Grande" at bounding box center [293, 825] width 84 height 34
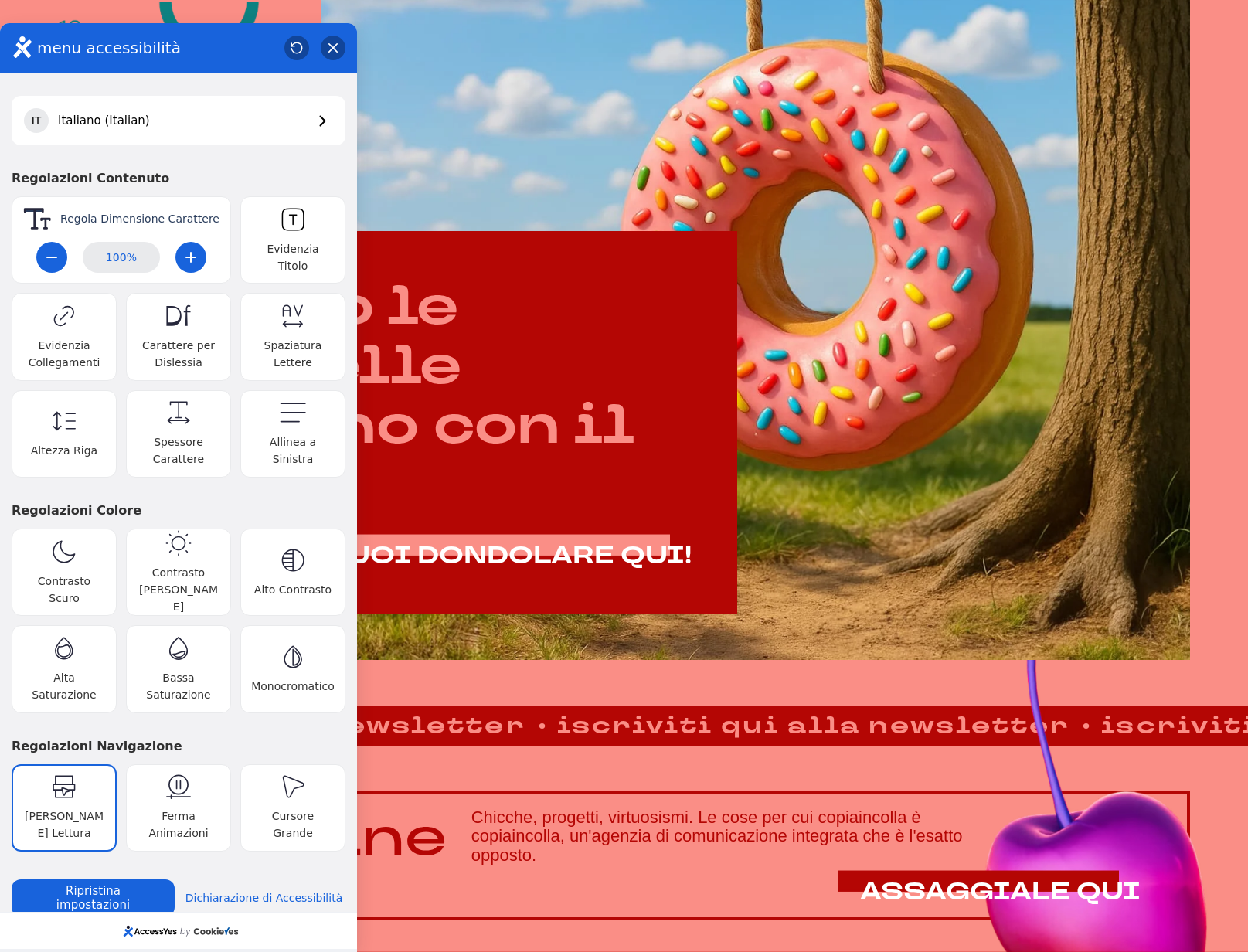
click at [51, 808] on span "Guida alla Lettura" at bounding box center [65, 825] width 84 height 34
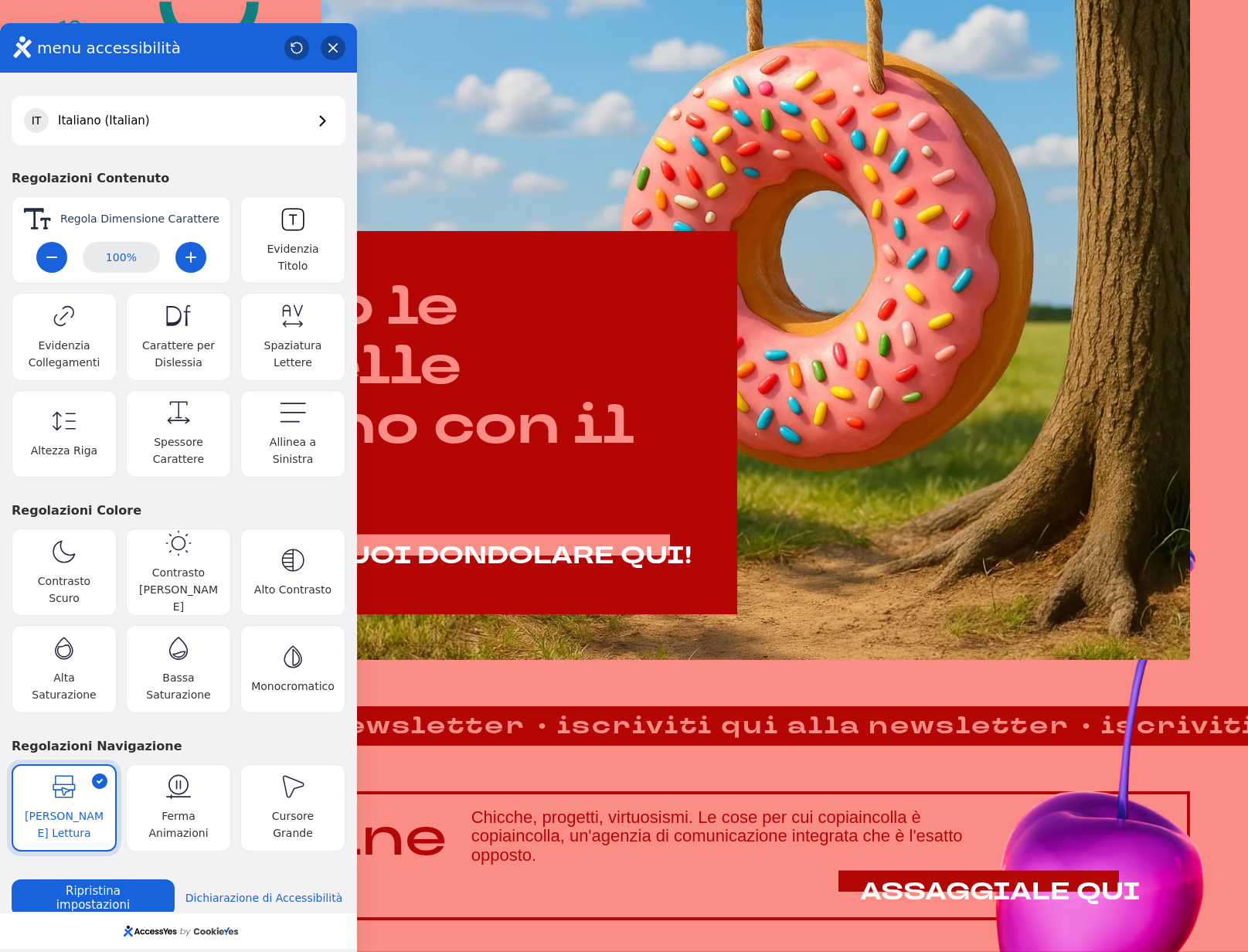
click at [51, 808] on span "Guida alla Lettura" at bounding box center [65, 825] width 84 height 34
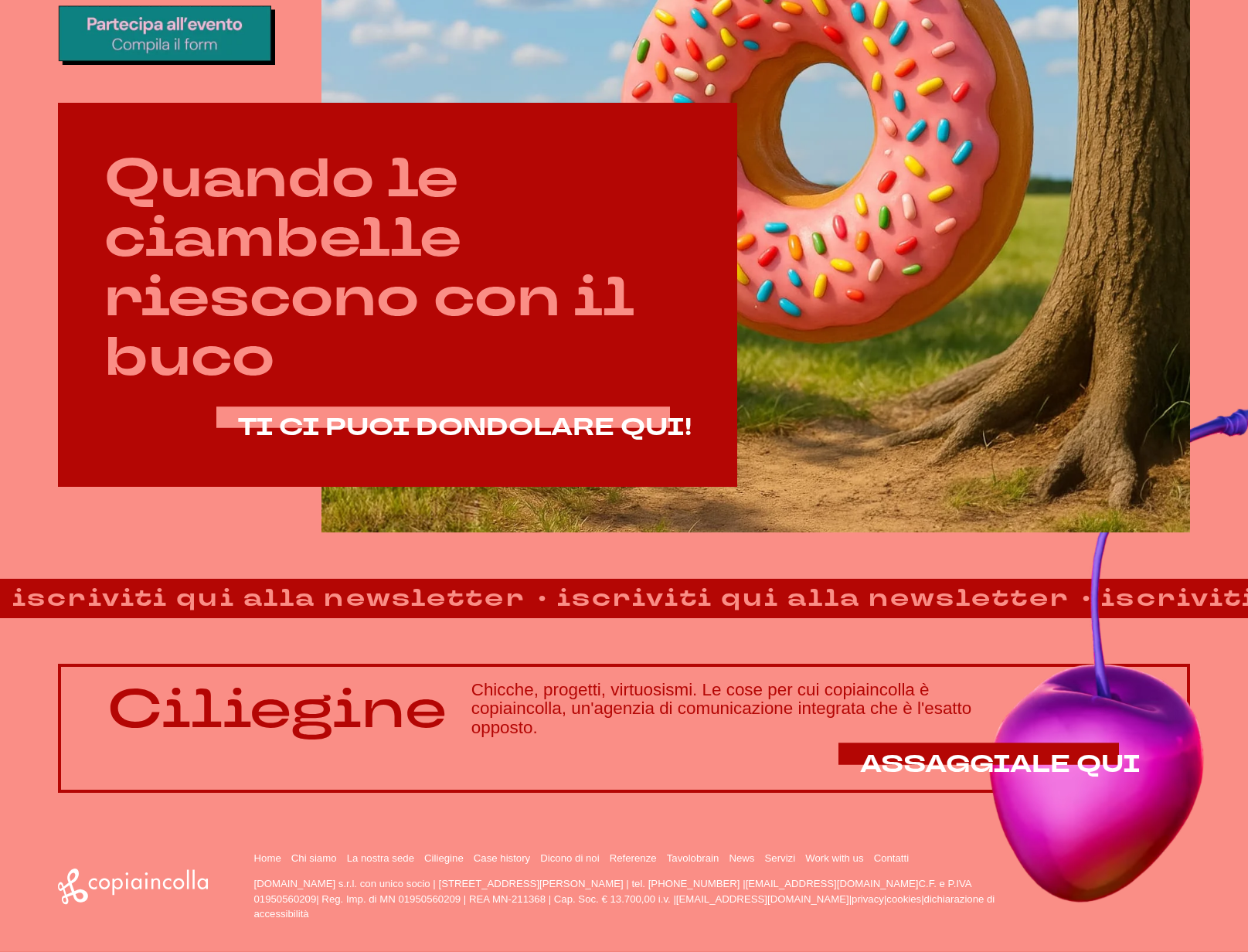
scroll to position [780, 0]
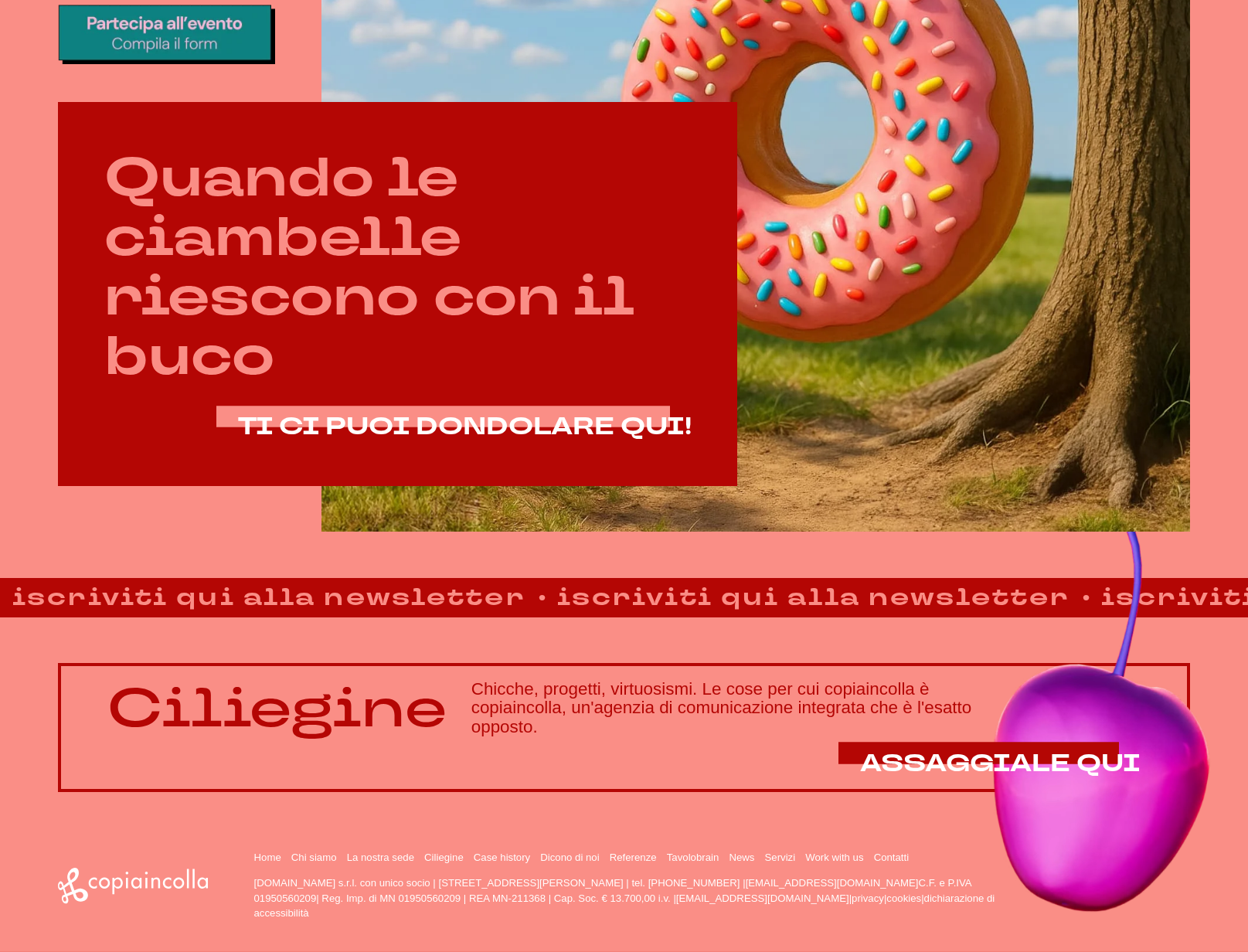
scroll to position [780, 0]
